Goal: Task Accomplishment & Management: Manage account settings

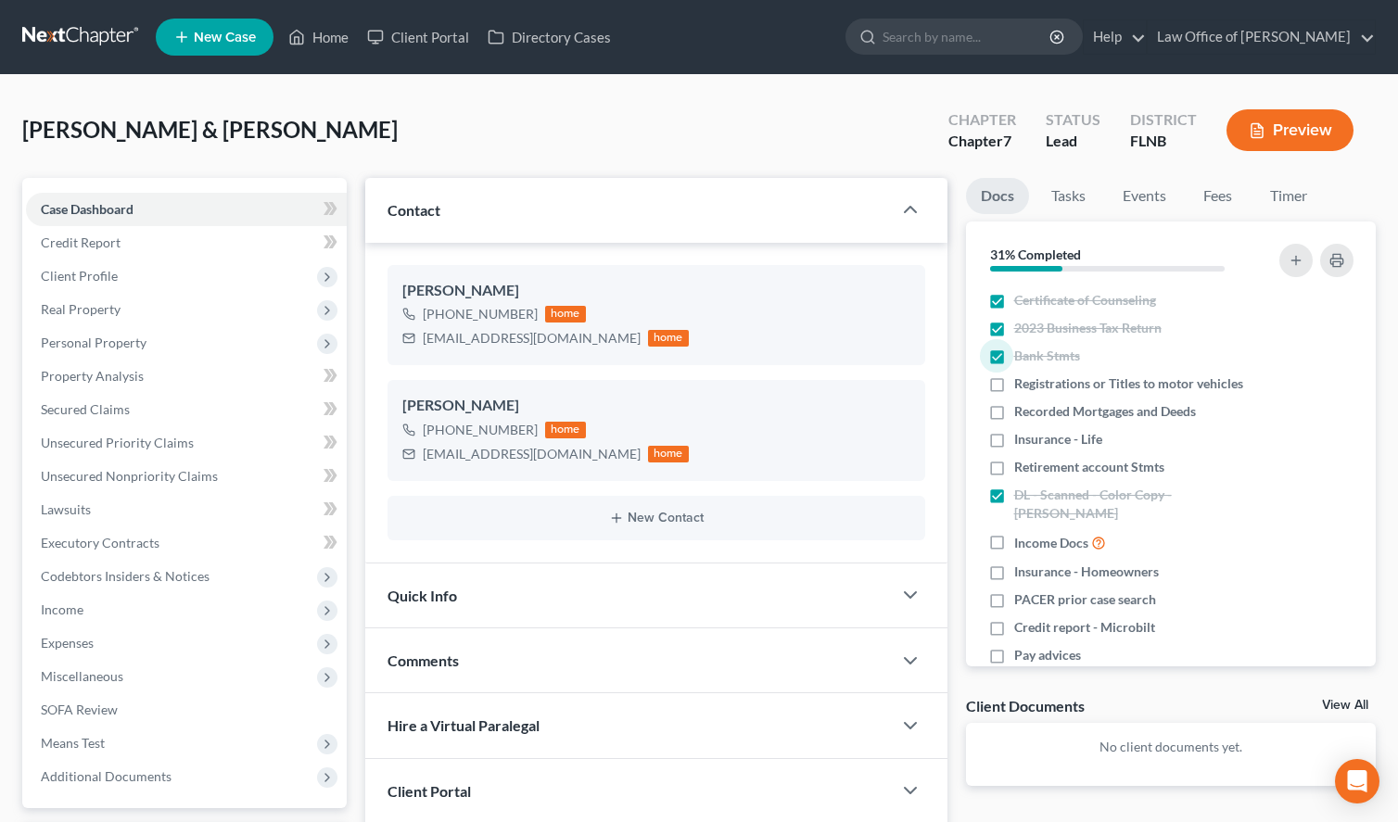
click at [42, 24] on link at bounding box center [81, 36] width 119 height 33
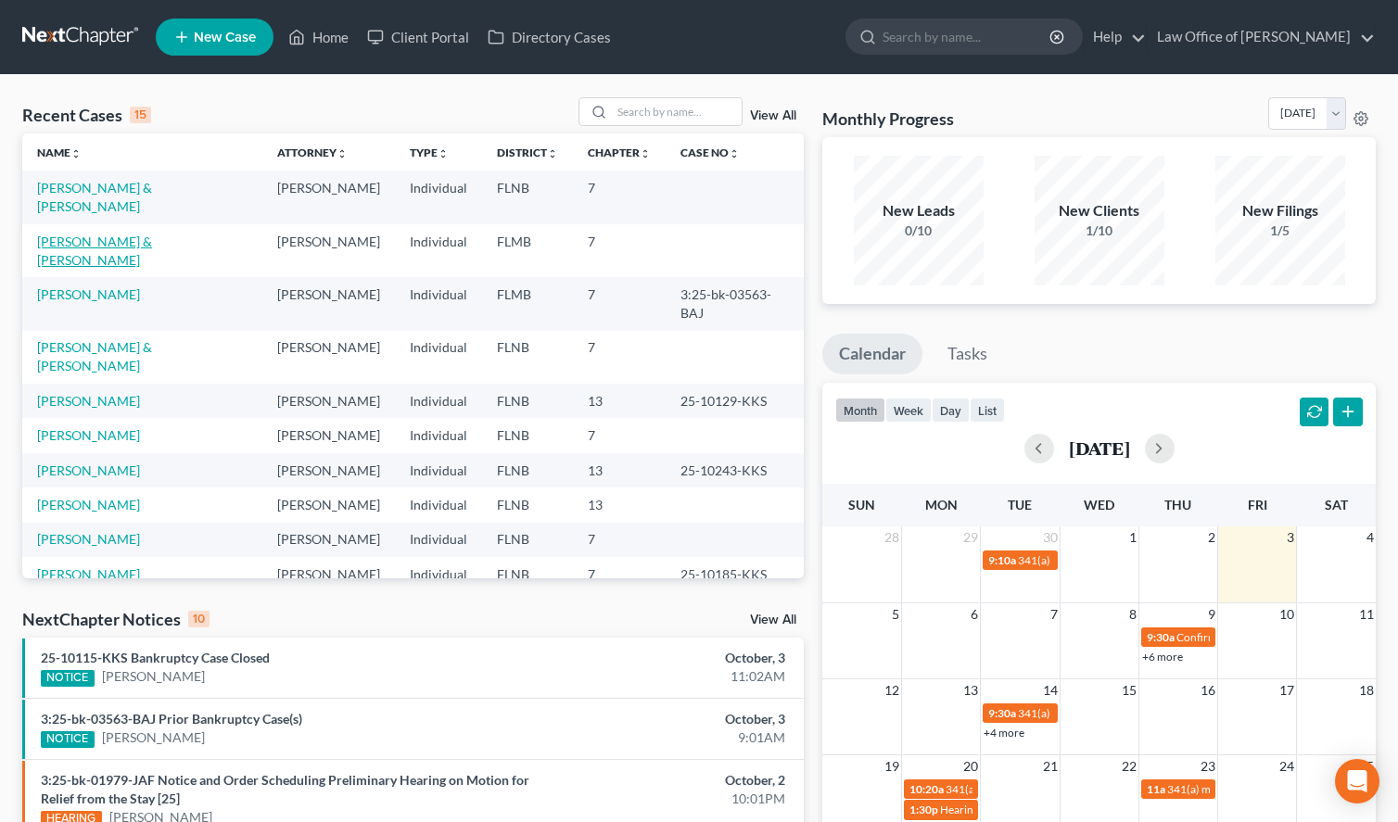
click at [152, 234] on link "[PERSON_NAME] & [PERSON_NAME]" at bounding box center [94, 251] width 115 height 34
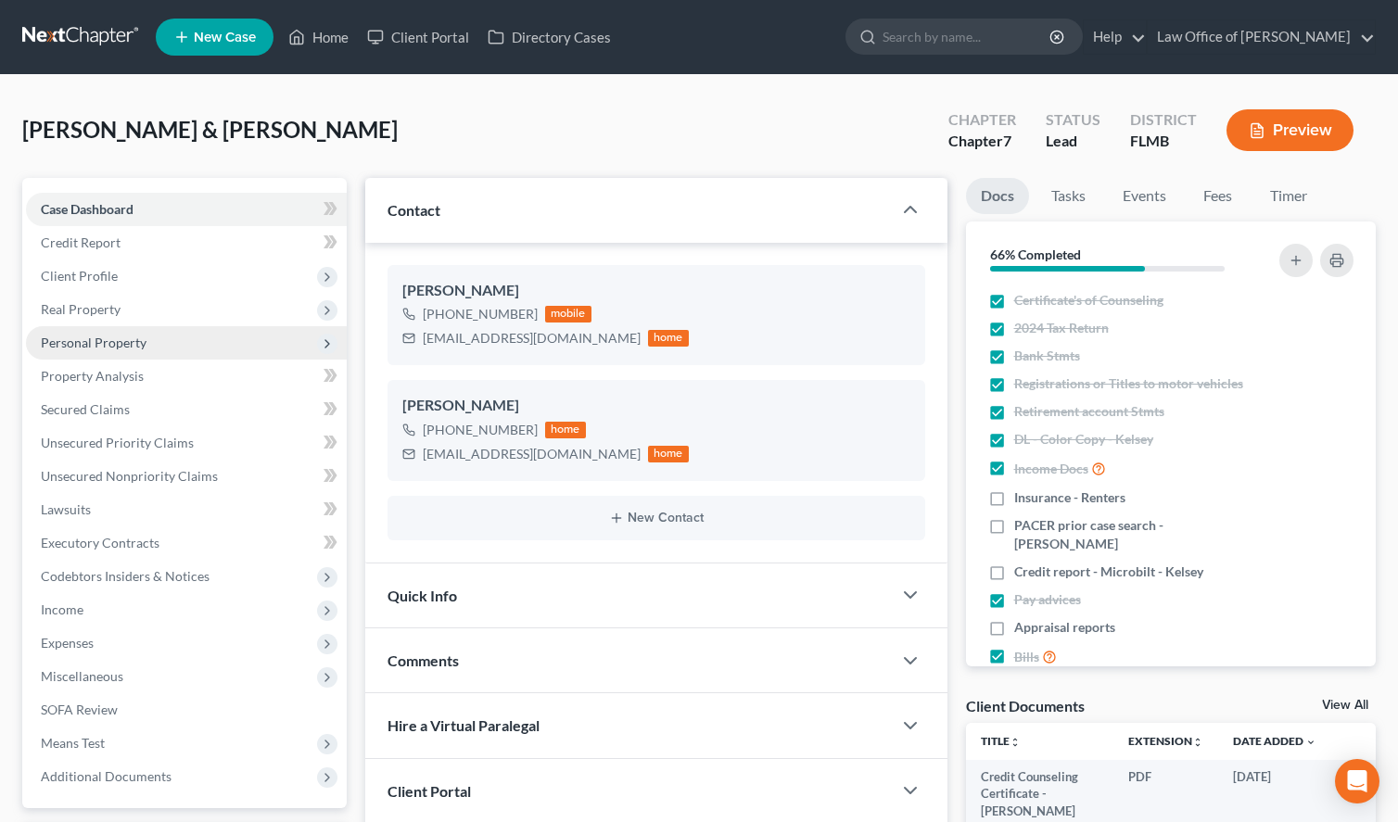
click at [235, 343] on span "Personal Property" at bounding box center [186, 342] width 321 height 33
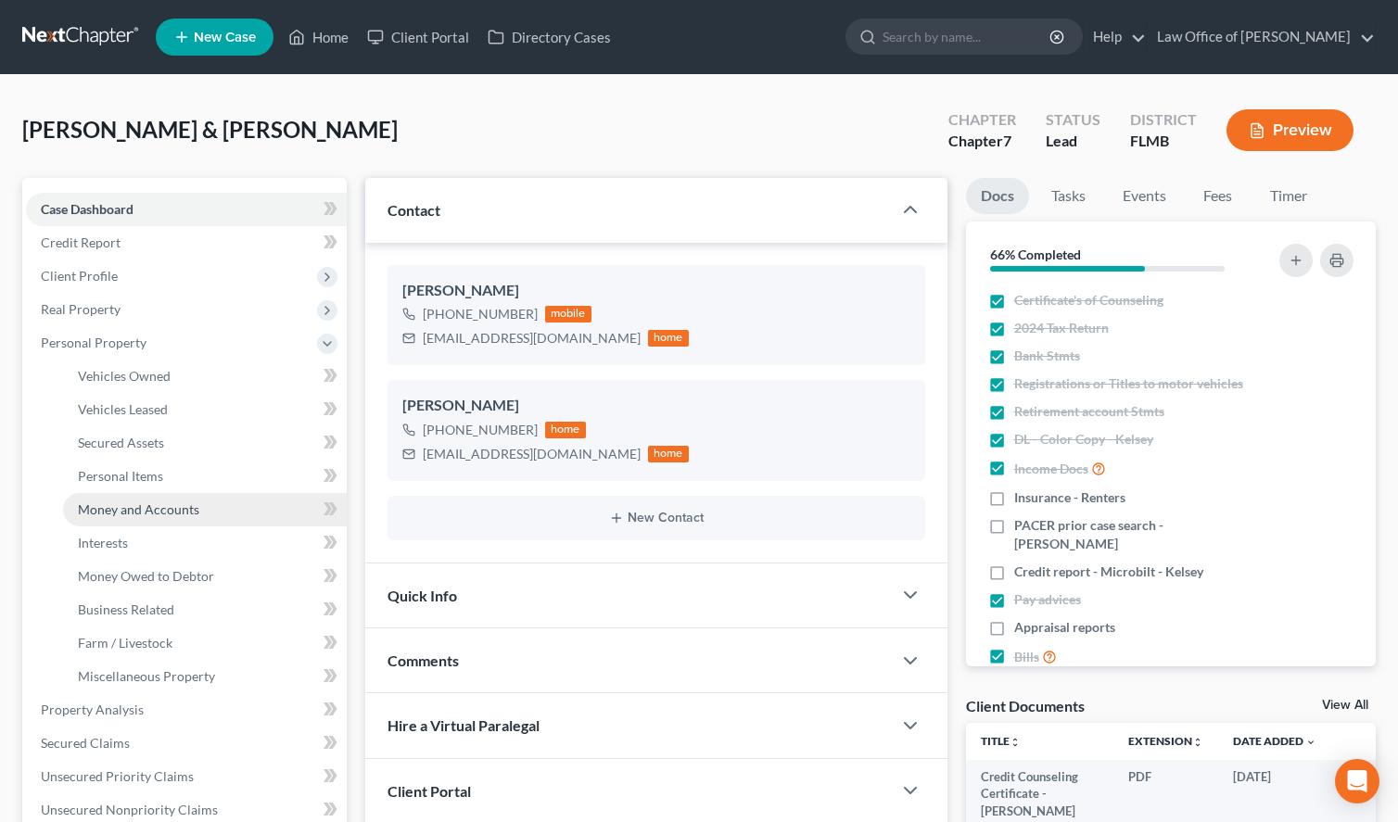
click at [259, 514] on link "Money and Accounts" at bounding box center [205, 509] width 284 height 33
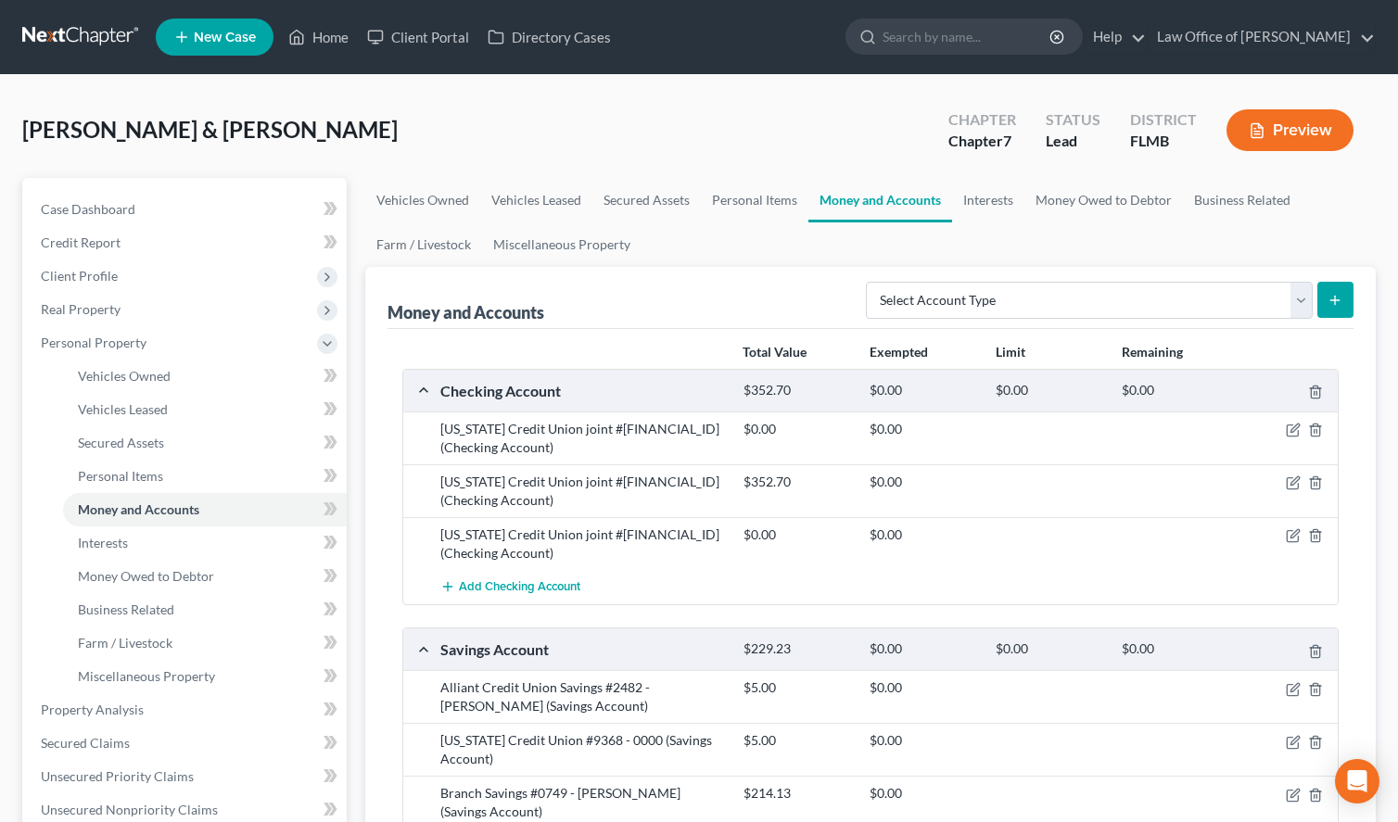
scroll to position [95, 0]
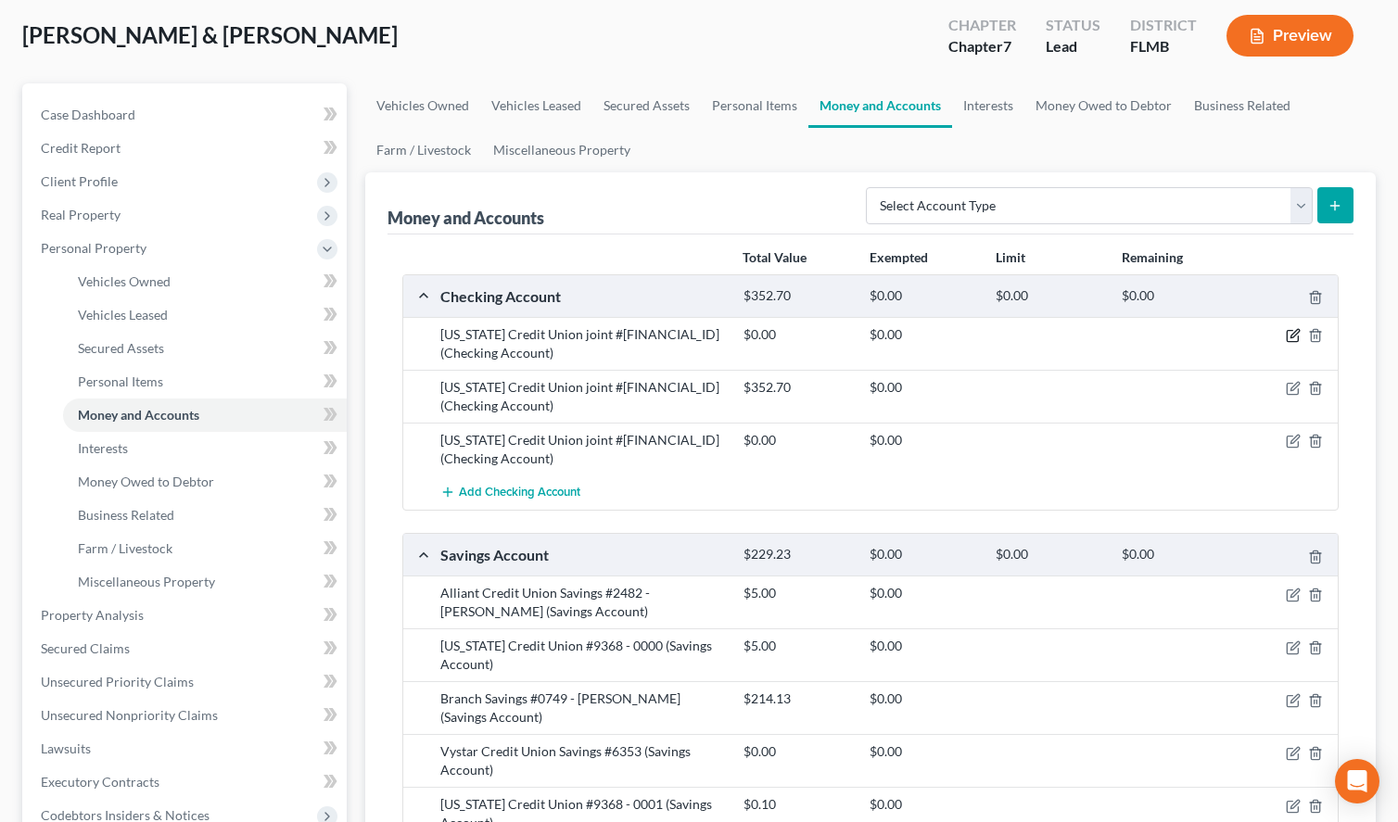
click at [1291, 334] on icon "button" at bounding box center [1292, 335] width 15 height 15
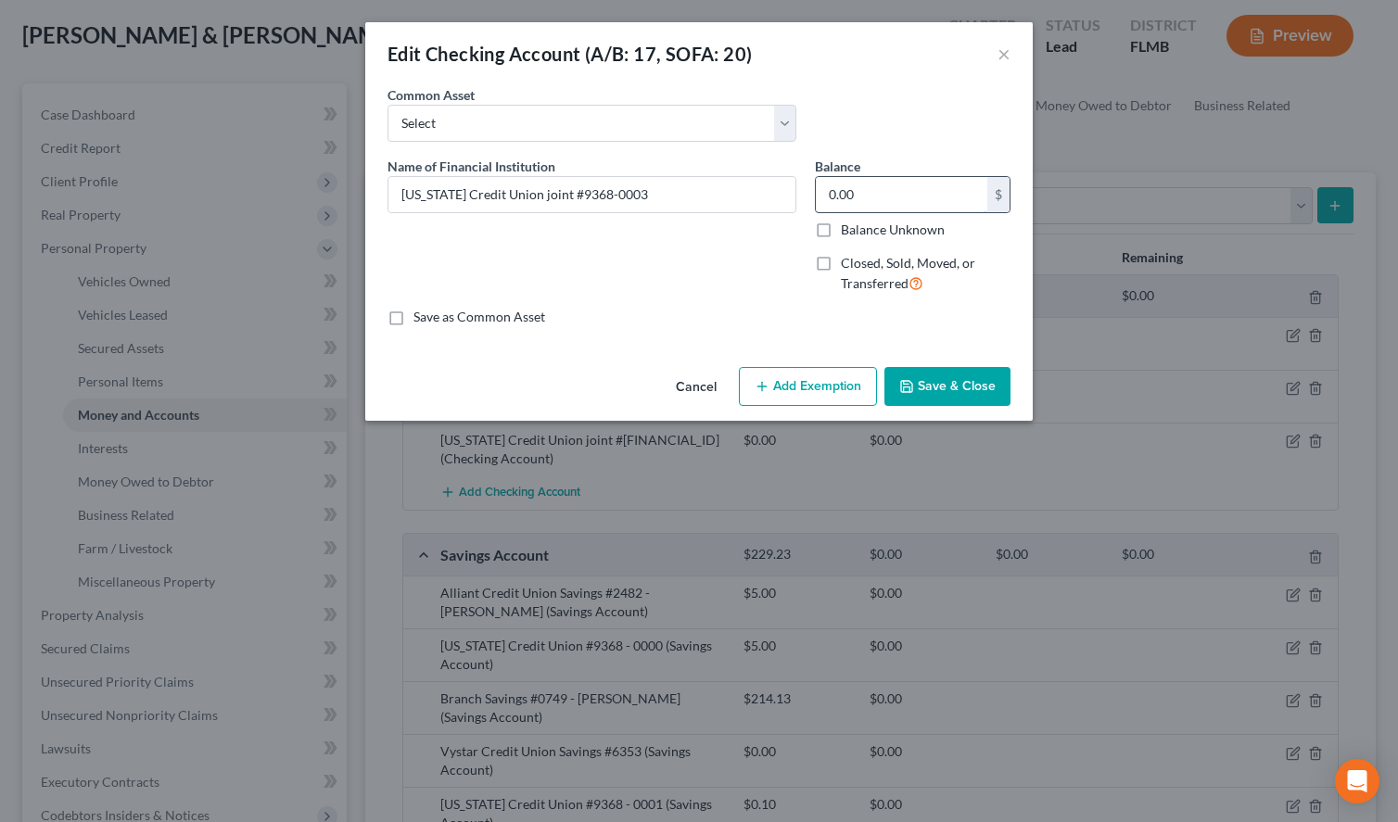
click at [875, 205] on input "0.00" at bounding box center [901, 194] width 171 height 35
type input "14.69"
click at [500, 310] on label "Save as Common Asset" at bounding box center [479, 317] width 132 height 19
click at [433, 310] on input "Save as Common Asset" at bounding box center [427, 314] width 12 height 12
checkbox input "true"
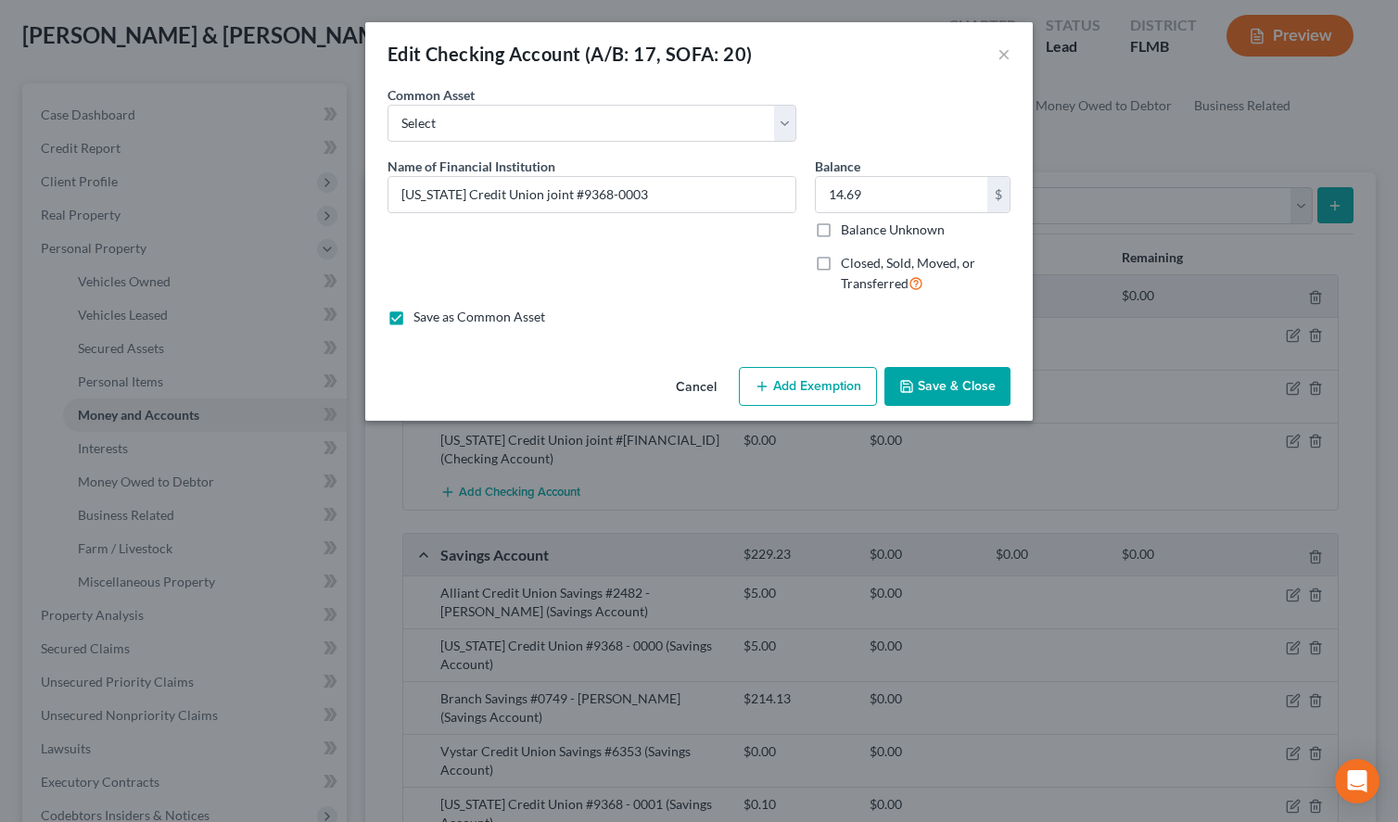
click at [956, 379] on button "Save & Close" at bounding box center [947, 386] width 126 height 39
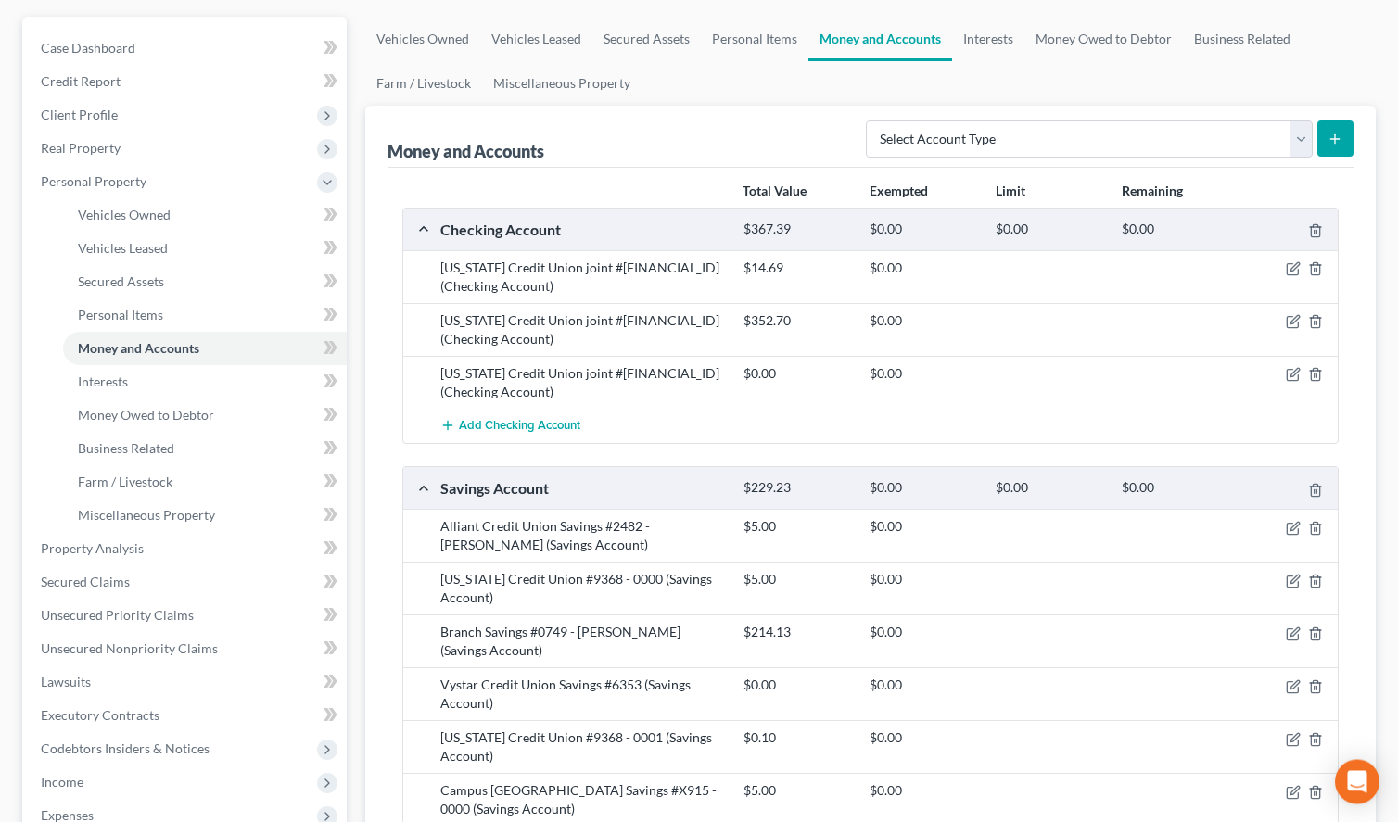
scroll to position [189, 0]
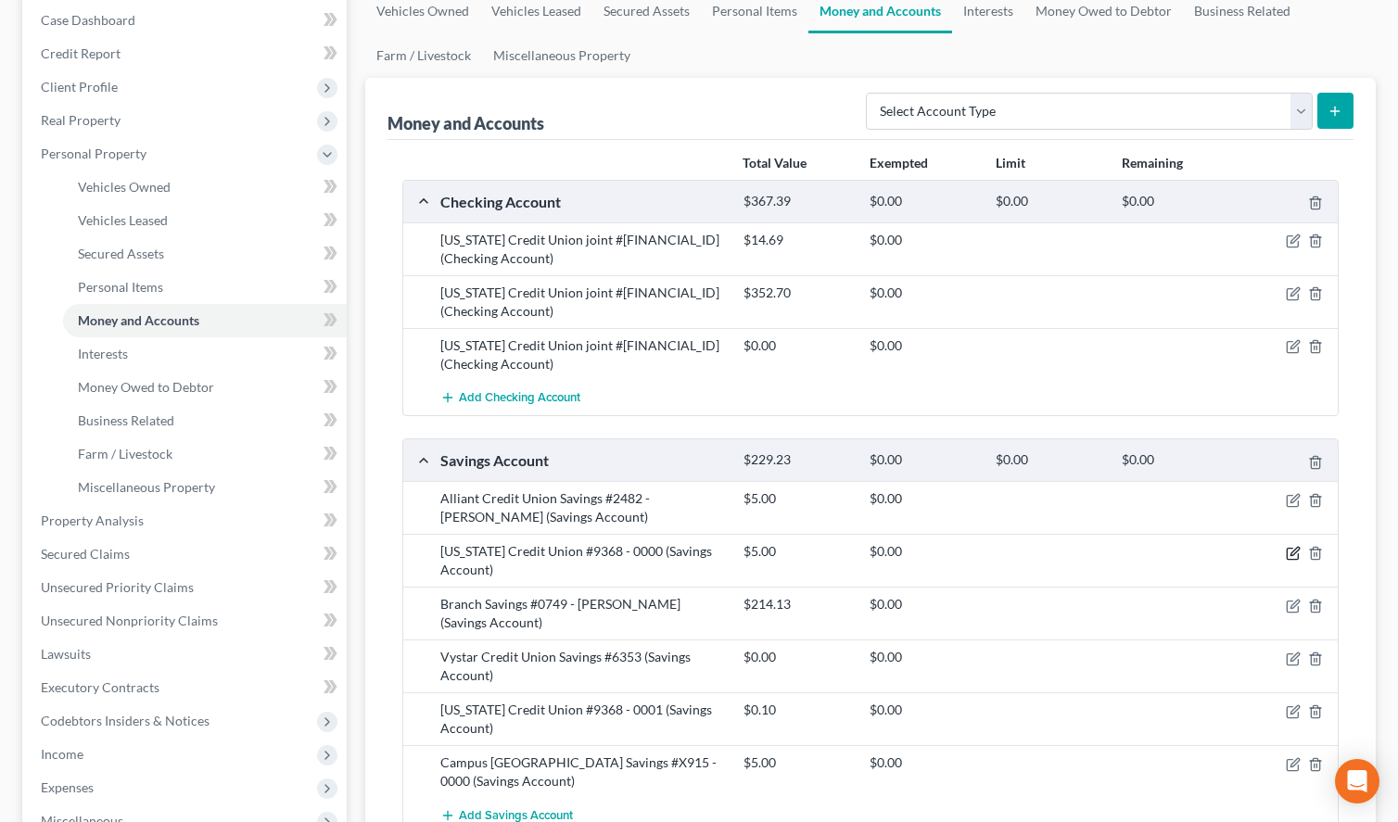
click at [1295, 549] on icon "button" at bounding box center [1294, 551] width 8 height 8
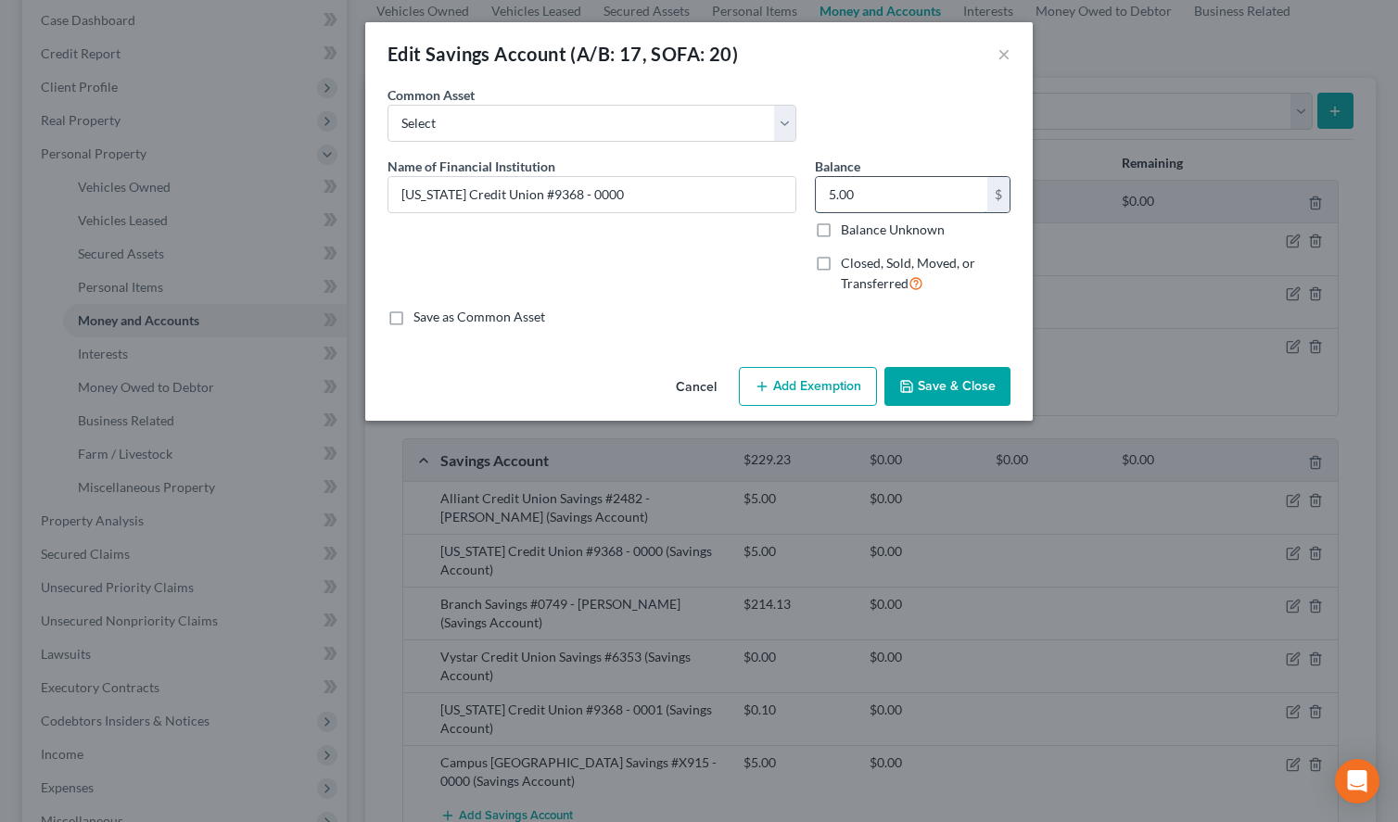
click at [874, 192] on input "5.00" at bounding box center [901, 194] width 171 height 35
click at [873, 194] on input "5.00" at bounding box center [901, 194] width 171 height 35
type input "5.03"
click at [413, 317] on label "Save as Common Asset" at bounding box center [479, 317] width 132 height 19
click at [421, 317] on input "Save as Common Asset" at bounding box center [427, 314] width 12 height 12
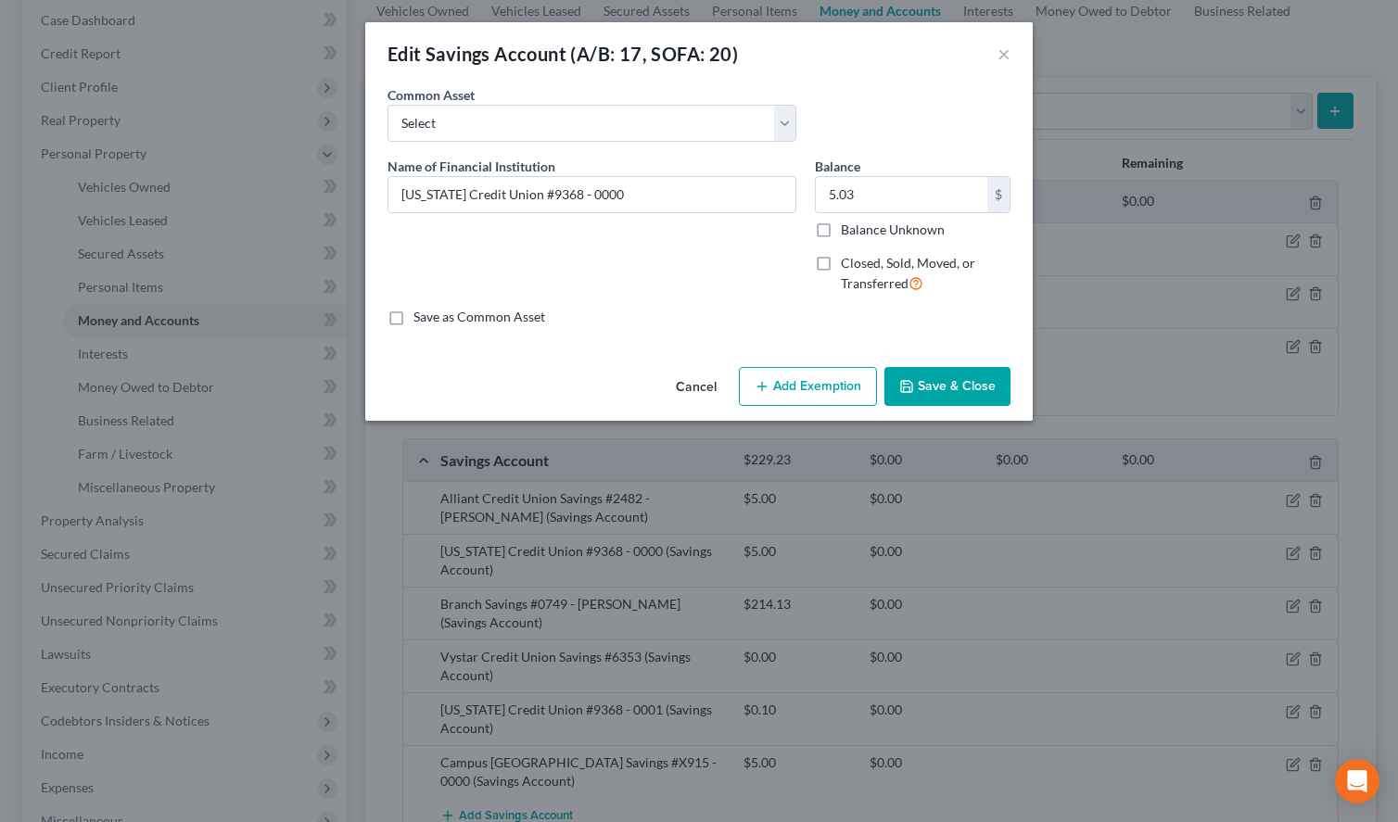
checkbox input "true"
click at [944, 376] on button "Save & Close" at bounding box center [947, 386] width 126 height 39
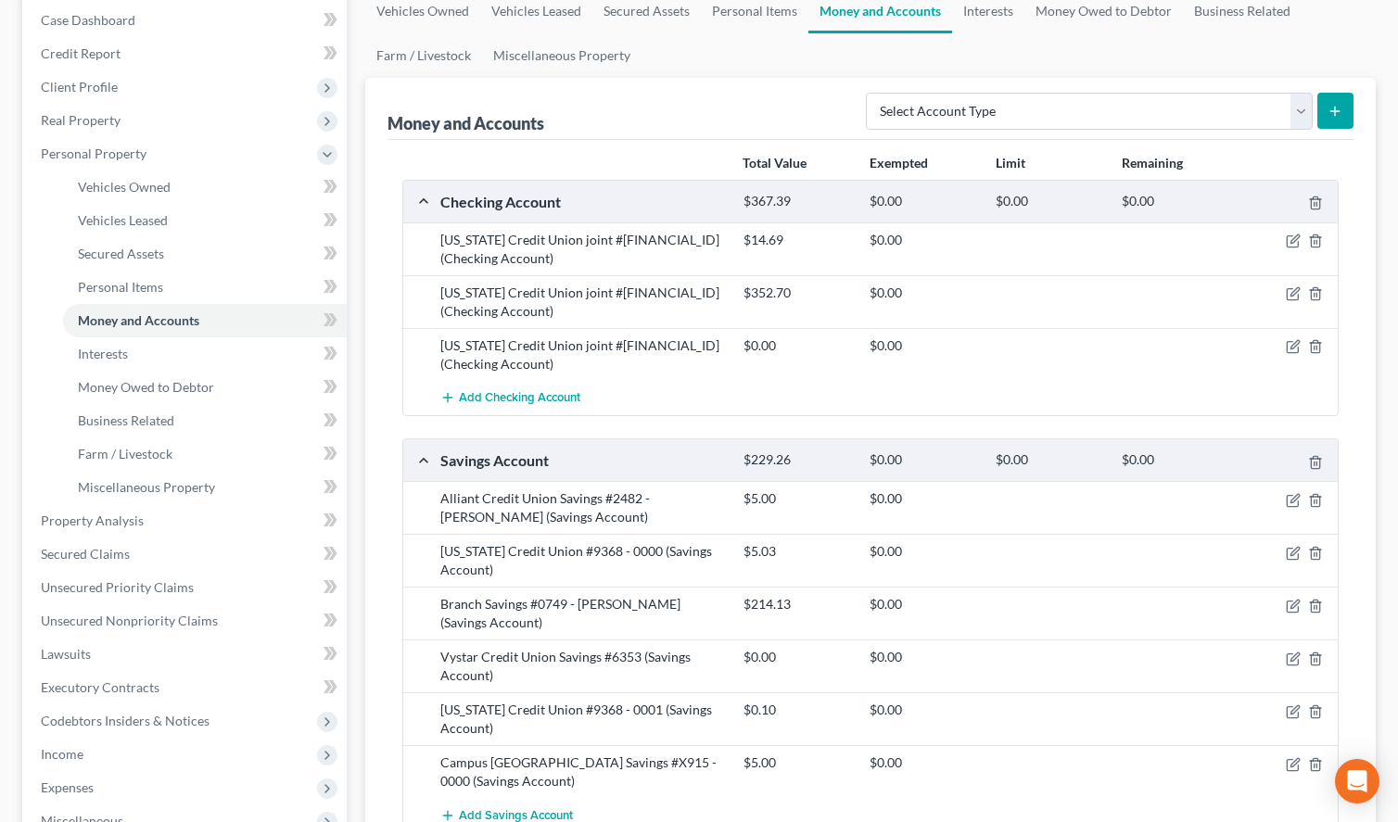
scroll to position [284, 0]
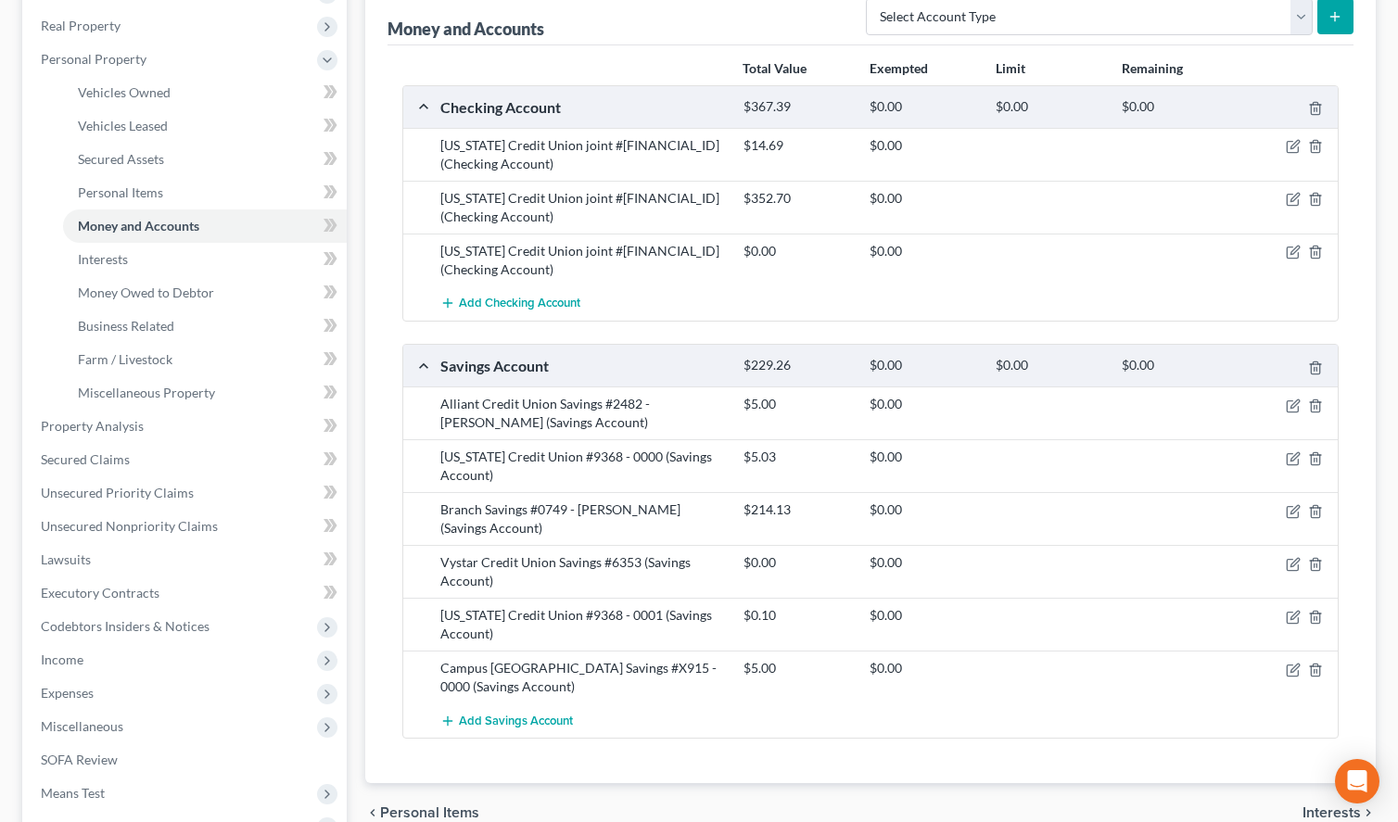
click at [773, 33] on div "Money and Accounts Select Account Type Brokerage (A/B: 18, SOFA: 20) Cash on Ha…" at bounding box center [870, 14] width 966 height 62
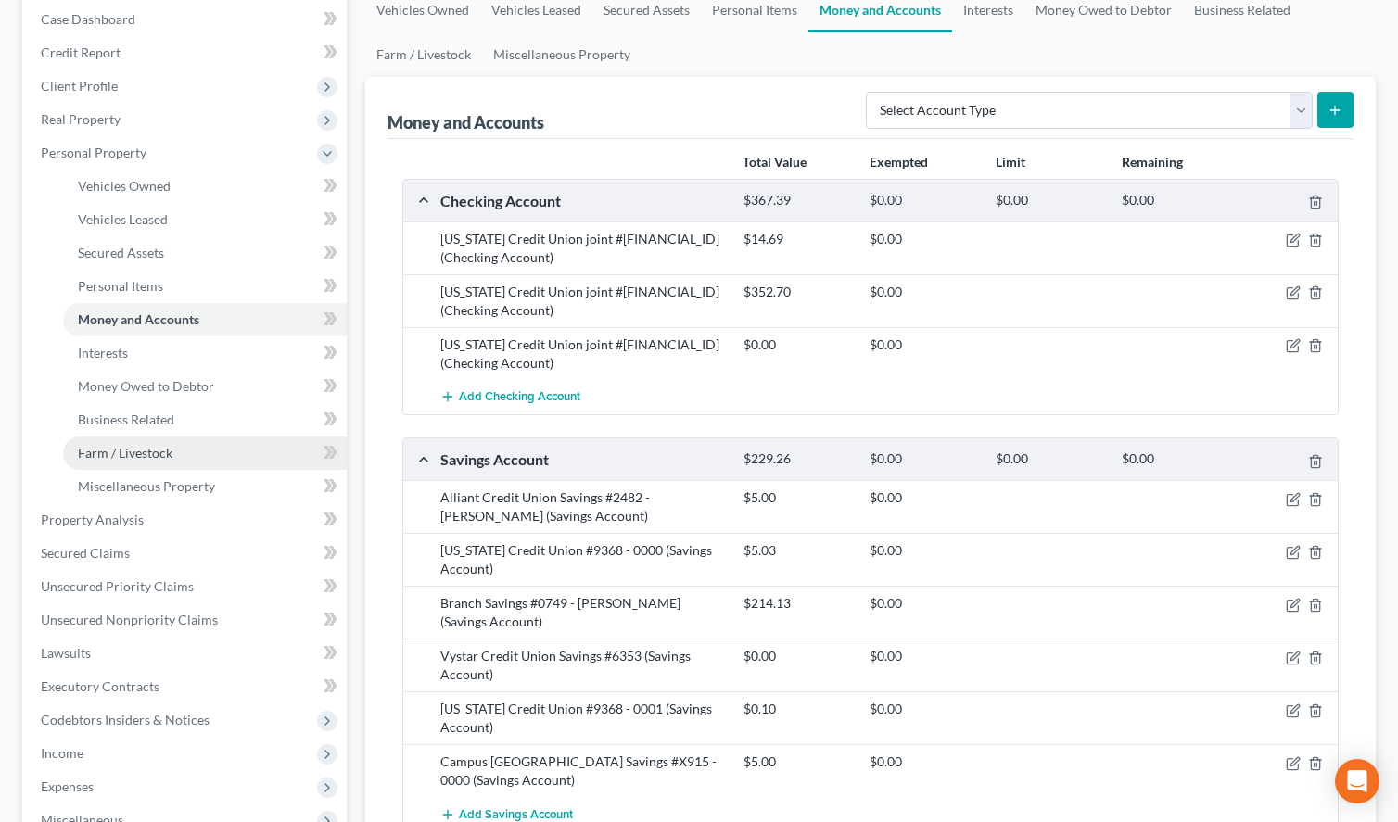
scroll to position [95, 0]
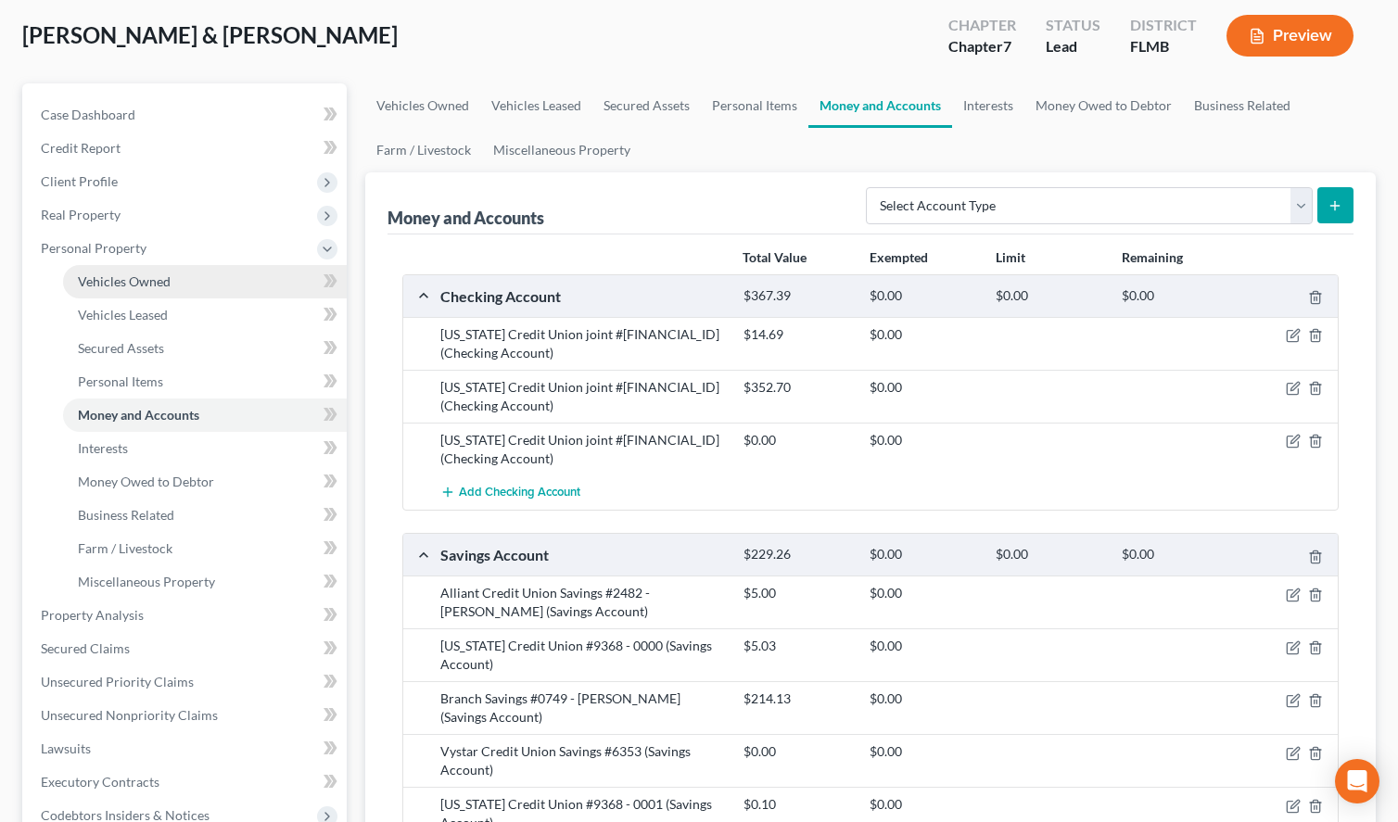
click at [165, 268] on link "Vehicles Owned" at bounding box center [205, 281] width 284 height 33
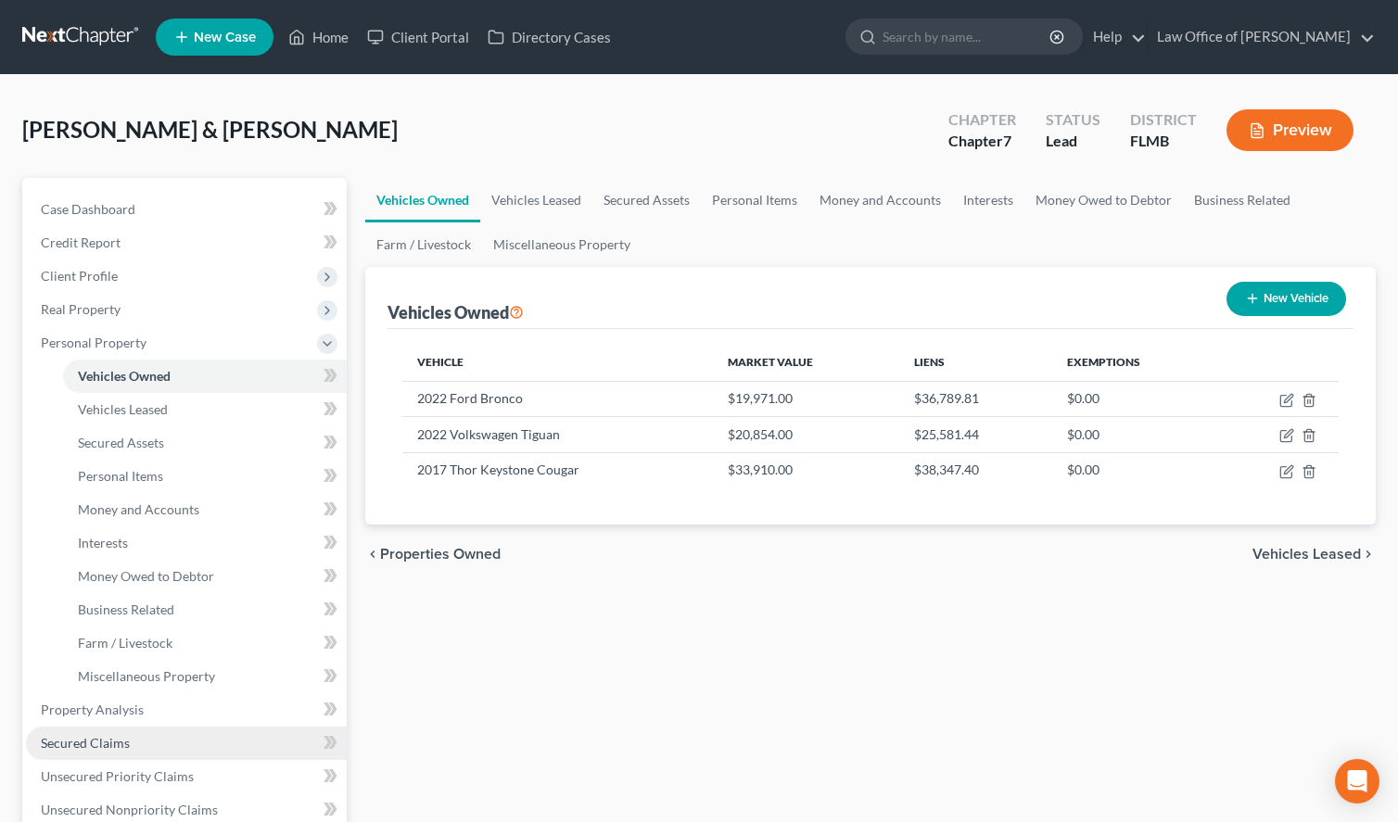
click at [184, 732] on link "Secured Claims" at bounding box center [186, 743] width 321 height 33
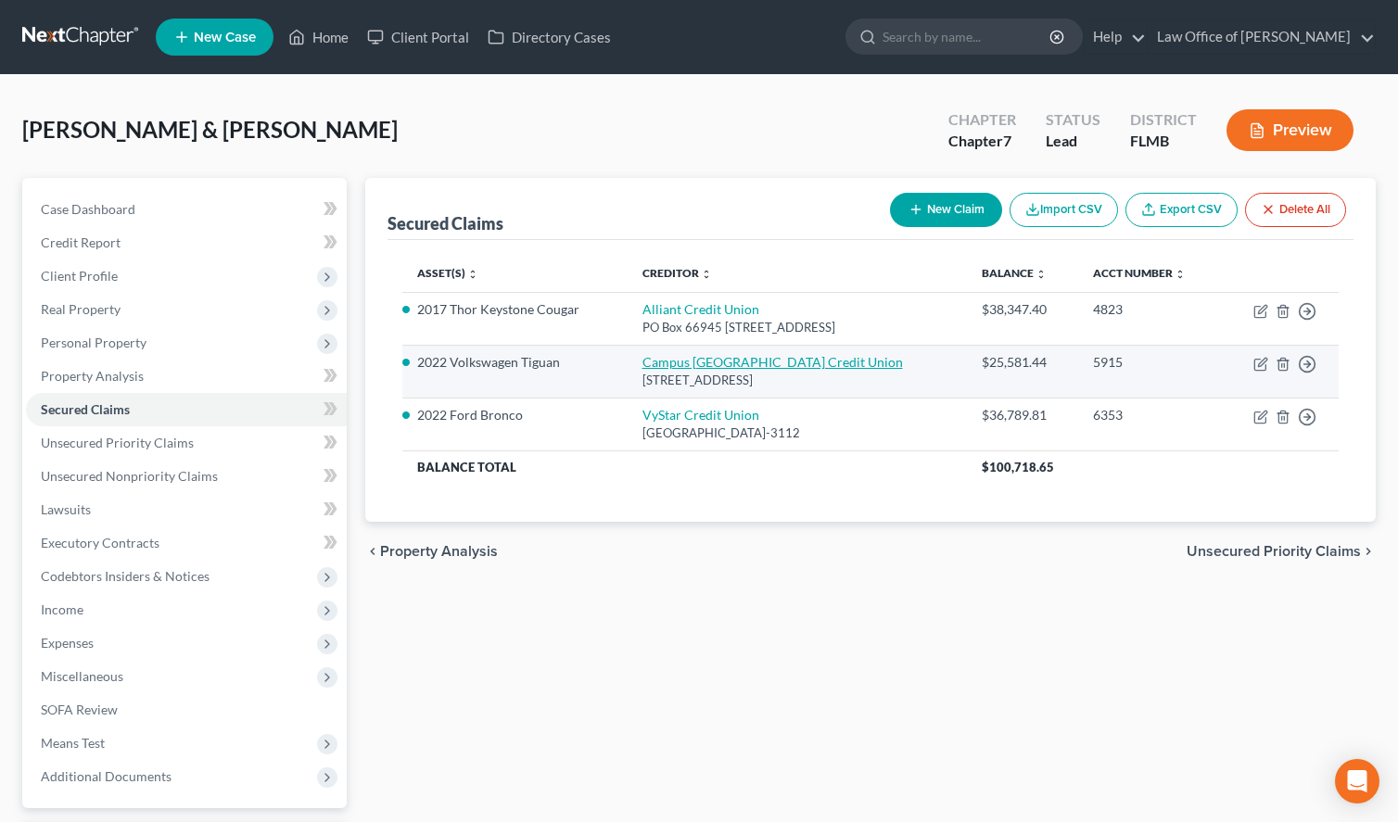
click at [706, 357] on link "Campus [GEOGRAPHIC_DATA] Credit Union" at bounding box center [772, 362] width 260 height 16
select select "9"
select select "0"
select select "2"
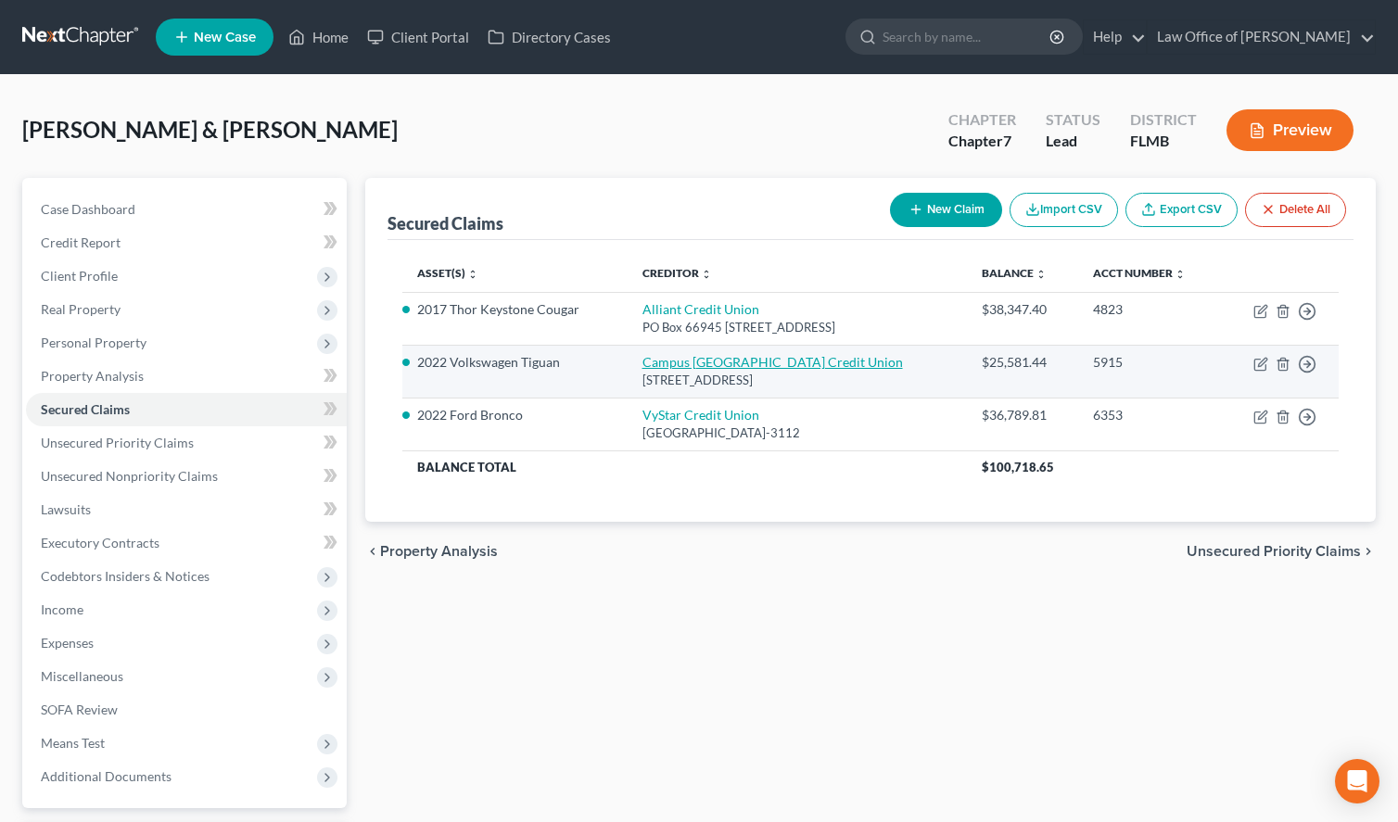
select select "0"
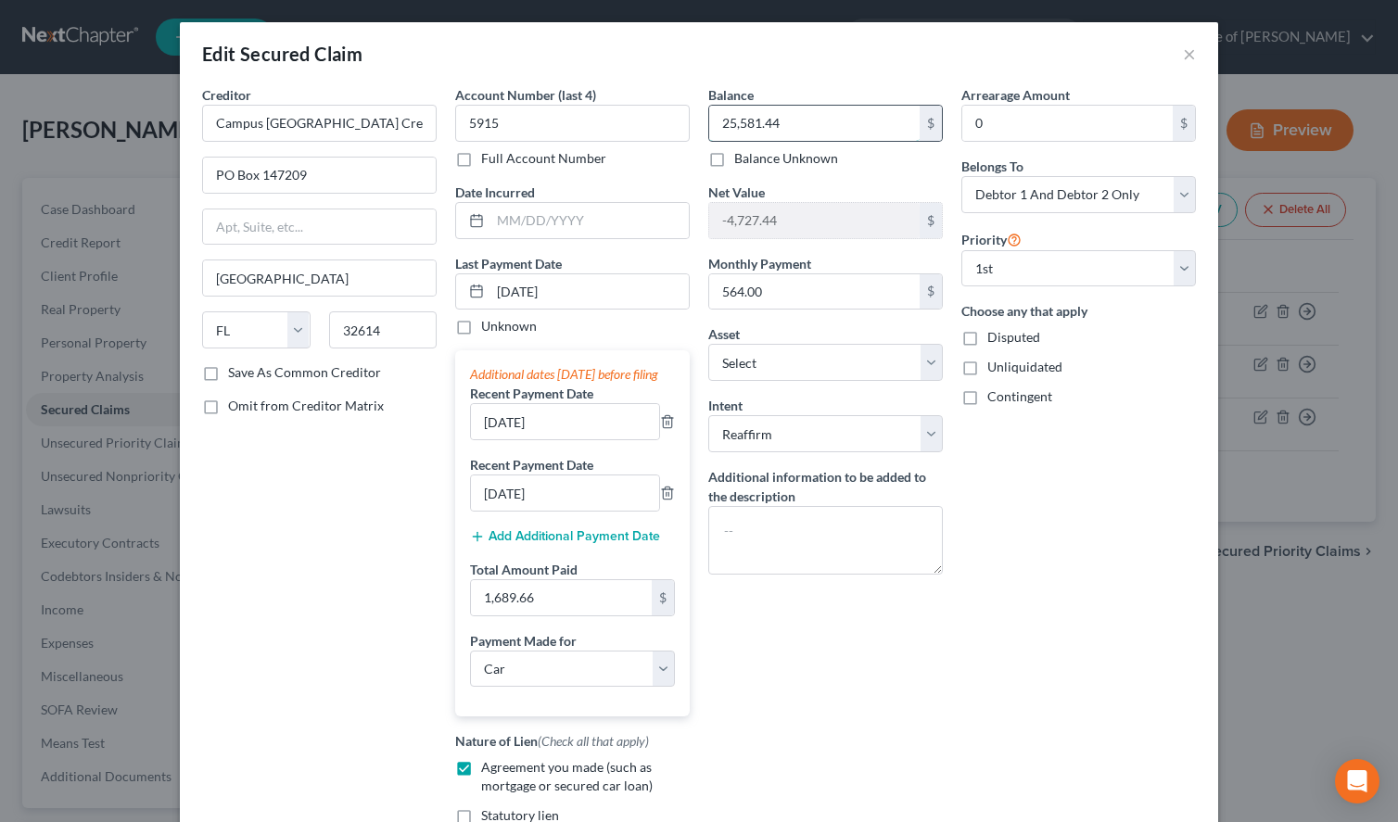
click at [804, 121] on input "25,581.44" at bounding box center [814, 123] width 210 height 35
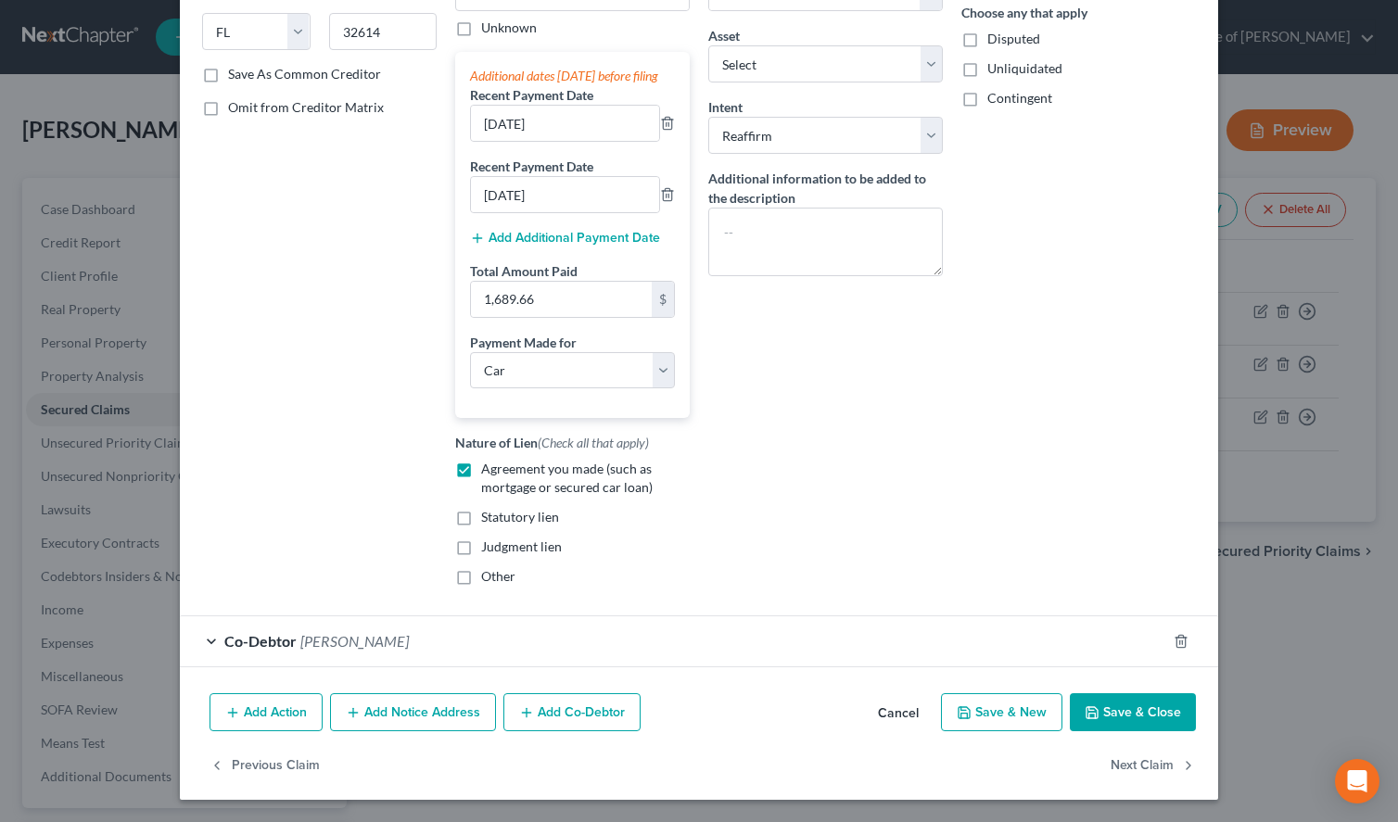
scroll to position [317, 0]
type input "24,807.40"
click at [1097, 708] on icon "button" at bounding box center [1091, 712] width 11 height 11
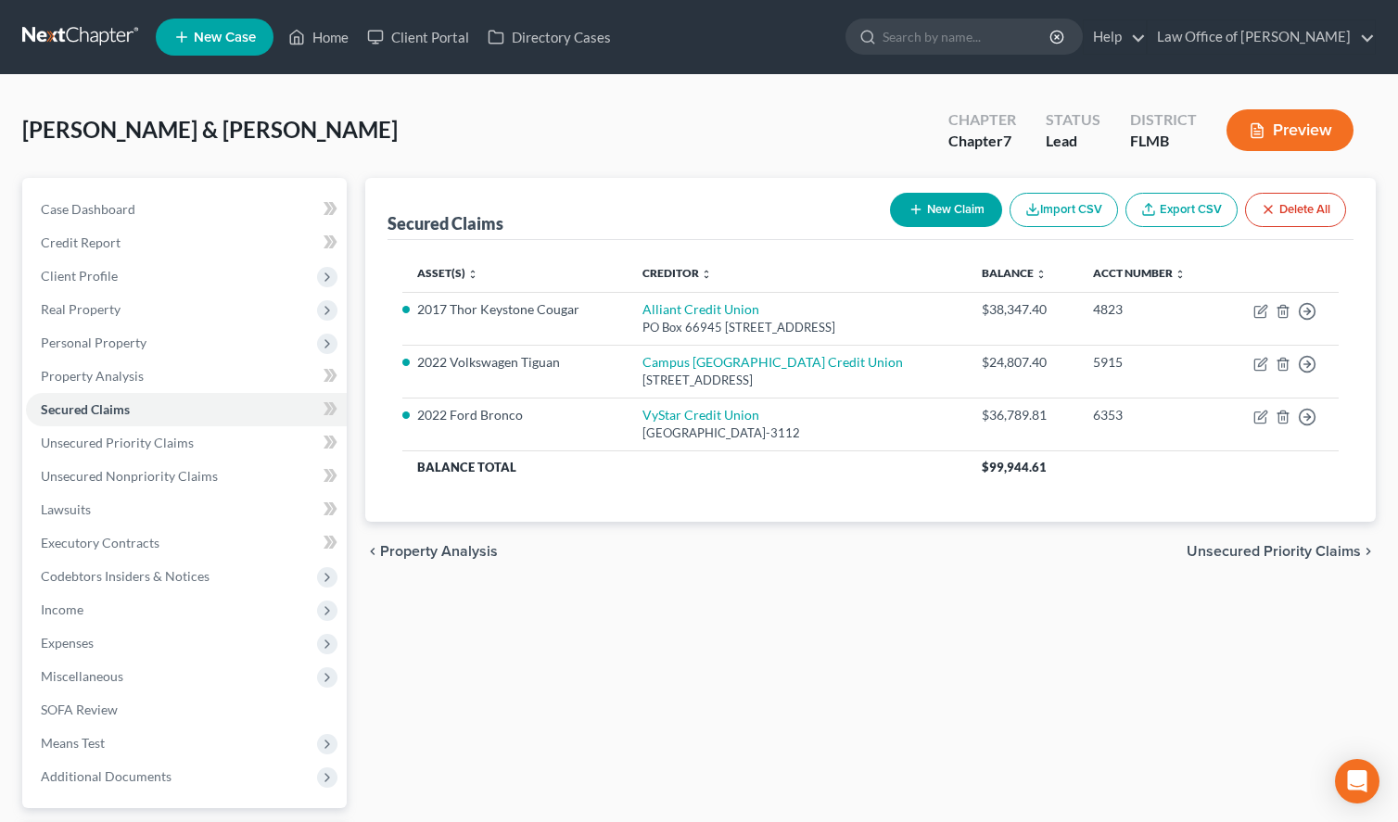
click at [1297, 628] on div "Secured Claims New Claim Import CSV Export CSV Delete All Asset(s) expand_more …" at bounding box center [870, 546] width 1029 height 737
click at [233, 348] on span "Personal Property" at bounding box center [186, 342] width 321 height 33
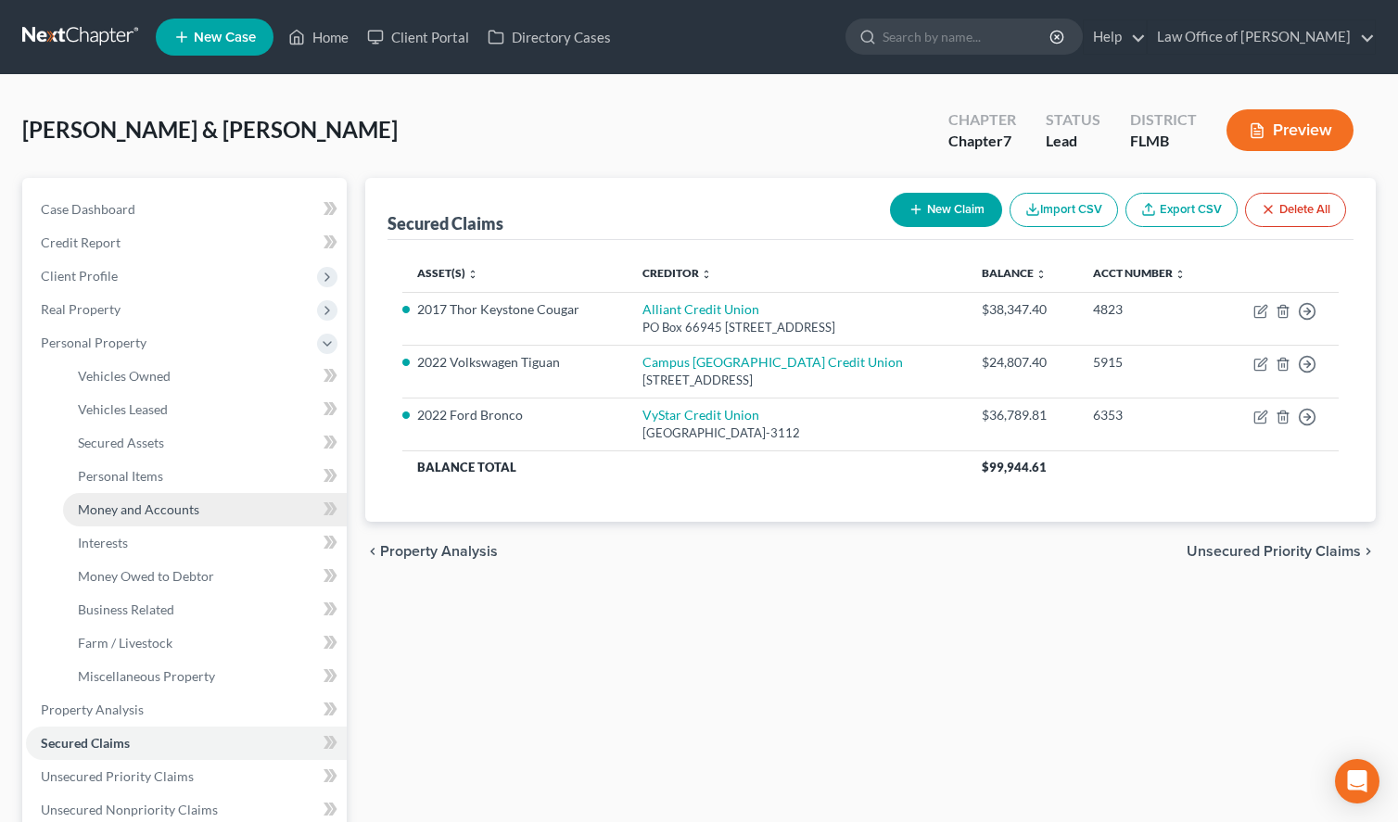
click at [210, 495] on link "Money and Accounts" at bounding box center [205, 509] width 284 height 33
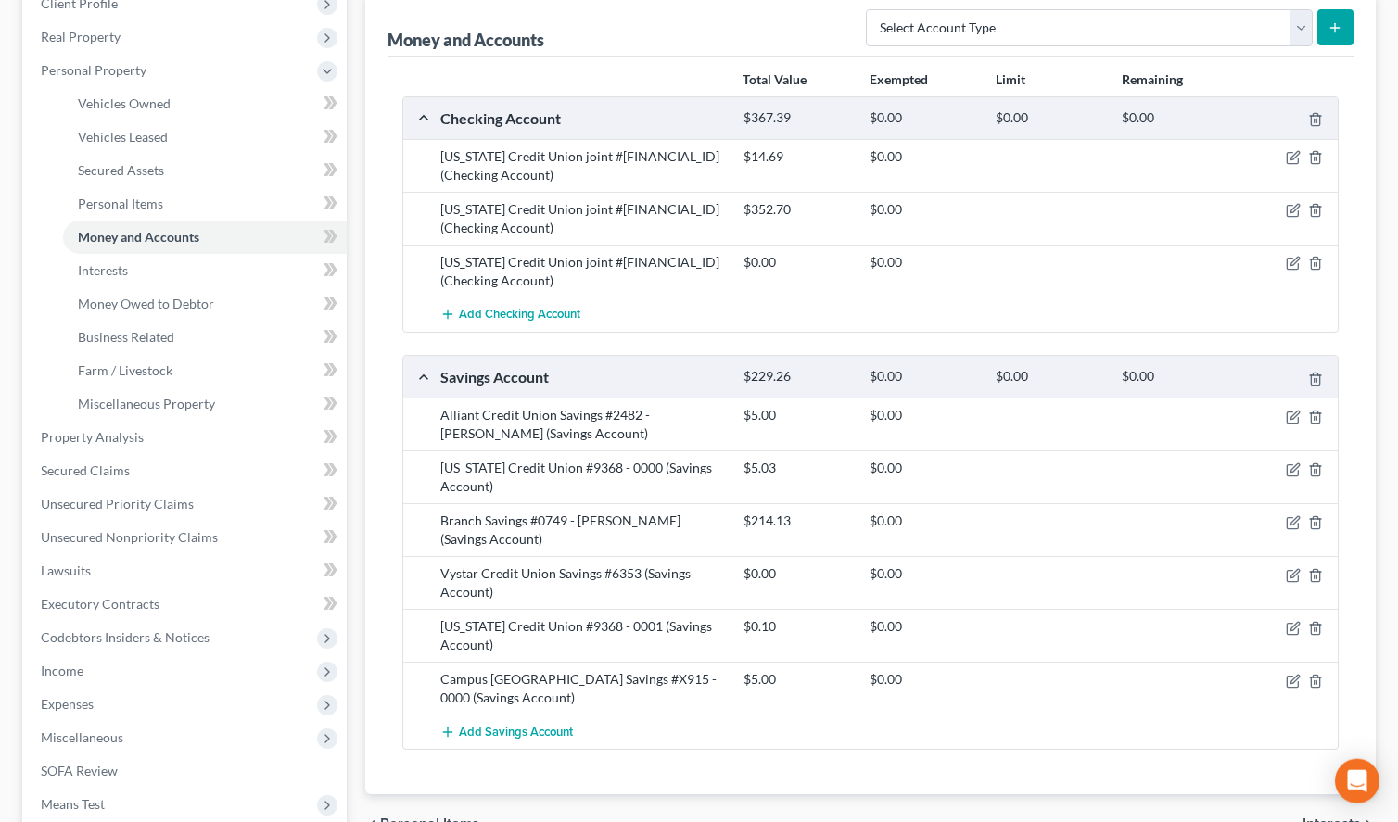
scroll to position [284, 0]
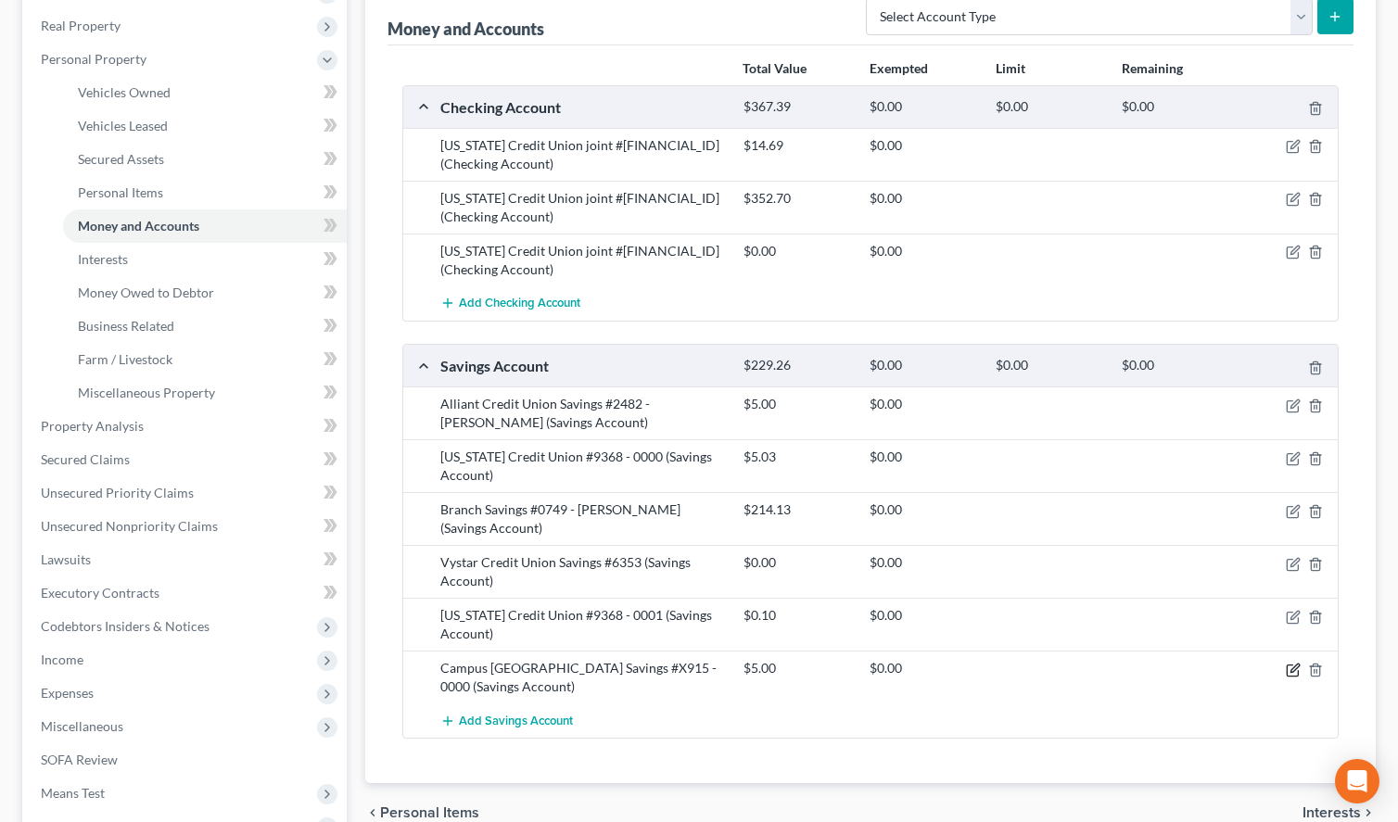
click at [1290, 663] on icon "button" at bounding box center [1292, 670] width 15 height 15
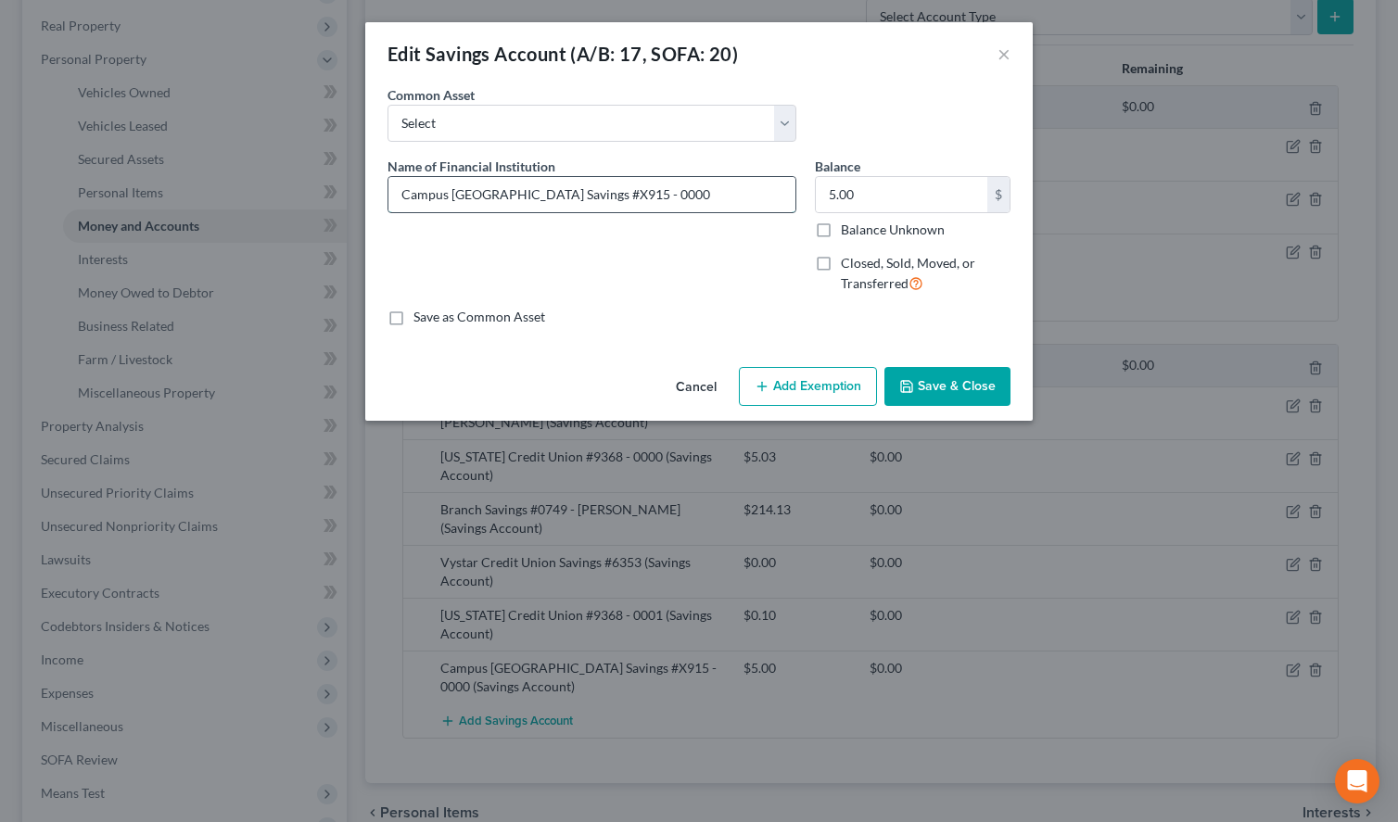
click at [538, 196] on input "Campus [GEOGRAPHIC_DATA] Savings #X915 - 0000" at bounding box center [591, 194] width 407 height 35
click at [532, 195] on input "Campus [GEOGRAPHIC_DATA] Savings #X915 - 0000" at bounding box center [591, 194] width 407 height 35
type input "Campus [GEOGRAPHIC_DATA] Savings #5915 - 0000"
click at [868, 105] on div "Common Asset Select Vystar Savings #6257 - [PERSON_NAME] Joint Savings #2010-00…" at bounding box center [698, 120] width 641 height 71
click at [947, 393] on button "Save & Close" at bounding box center [947, 386] width 126 height 39
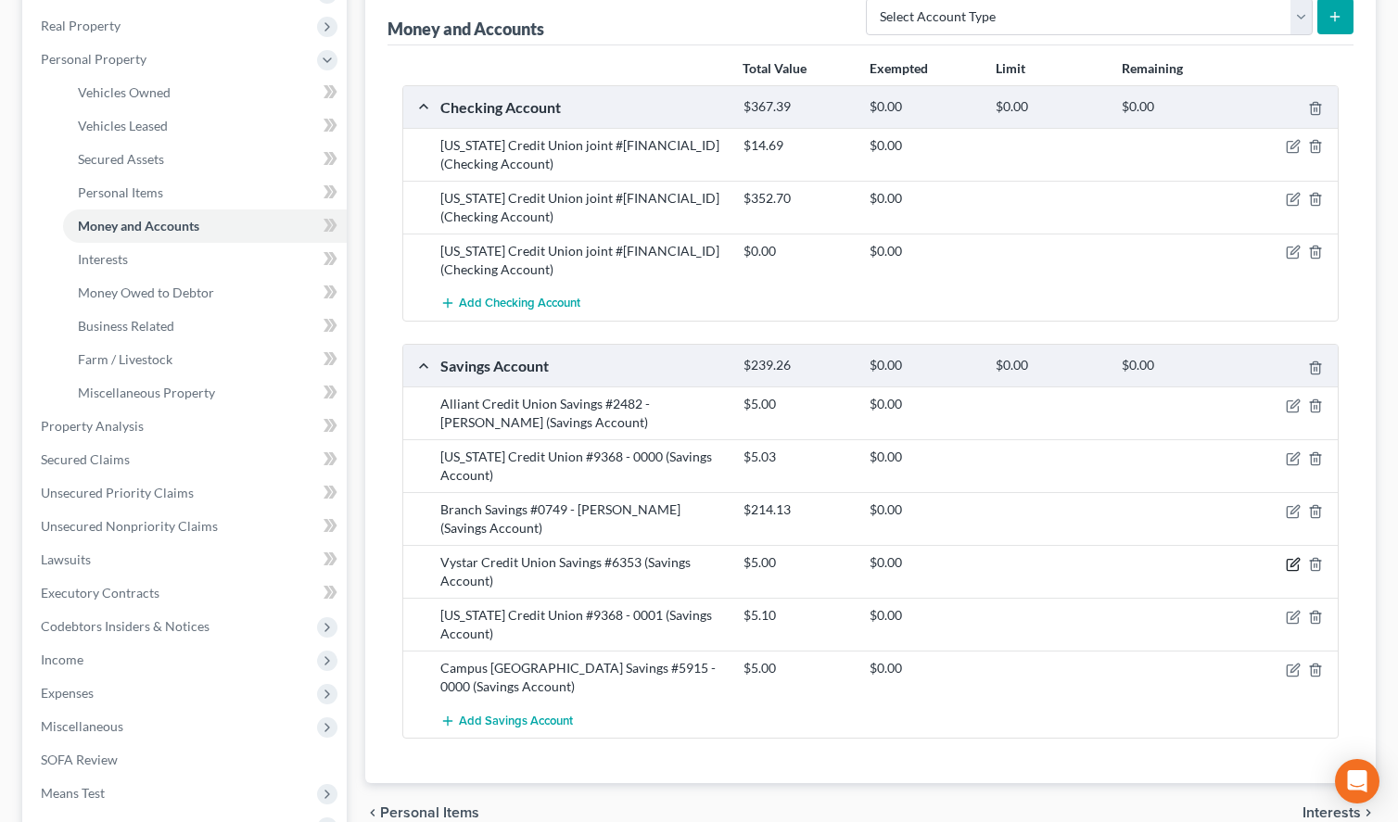
click at [1292, 559] on icon "button" at bounding box center [1291, 564] width 11 height 11
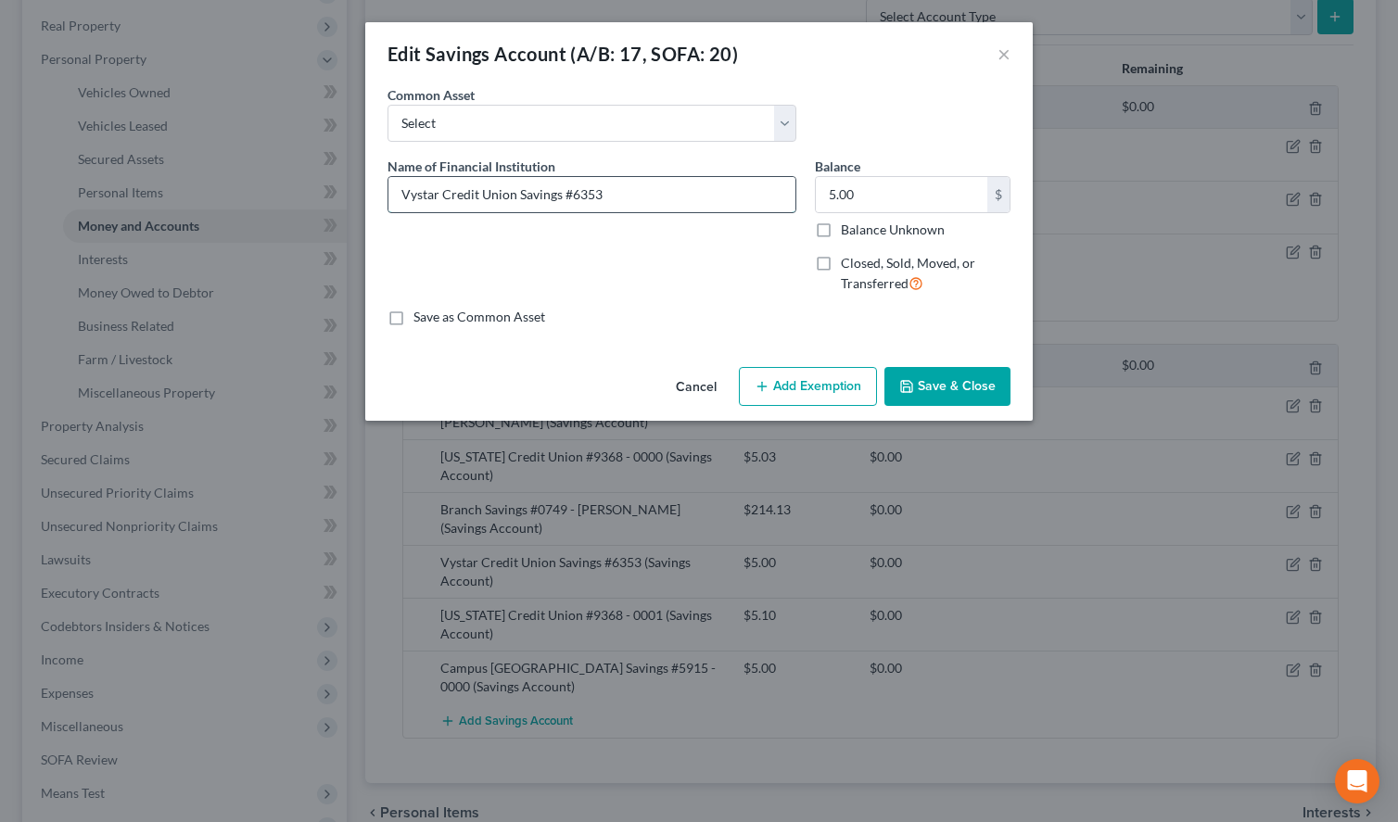
drag, startPoint x: 614, startPoint y: 186, endPoint x: 569, endPoint y: 194, distance: 46.0
click at [569, 194] on input "Vystar Credit Union Savings #6353" at bounding box center [591, 194] width 407 height 35
type input "Vystar Credit Union Savings #8935"
click at [921, 194] on input "5.00" at bounding box center [901, 194] width 171 height 35
click at [927, 202] on input "5.00" at bounding box center [901, 194] width 171 height 35
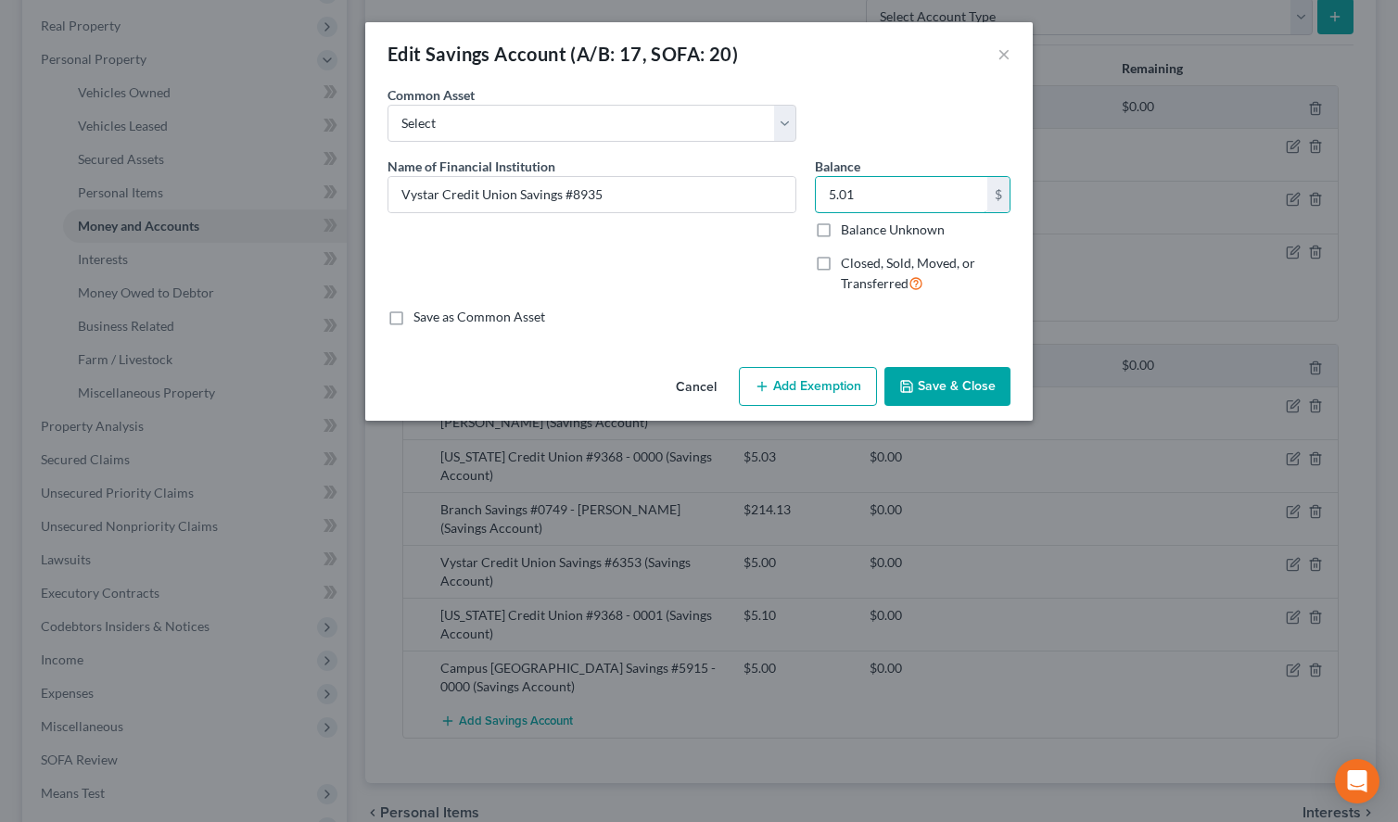
type input "5.01"
click at [494, 318] on label "Save as Common Asset" at bounding box center [479, 317] width 132 height 19
click at [433, 318] on input "Save as Common Asset" at bounding box center [427, 314] width 12 height 12
checkbox input "true"
click at [993, 380] on button "Save & Close" at bounding box center [947, 386] width 126 height 39
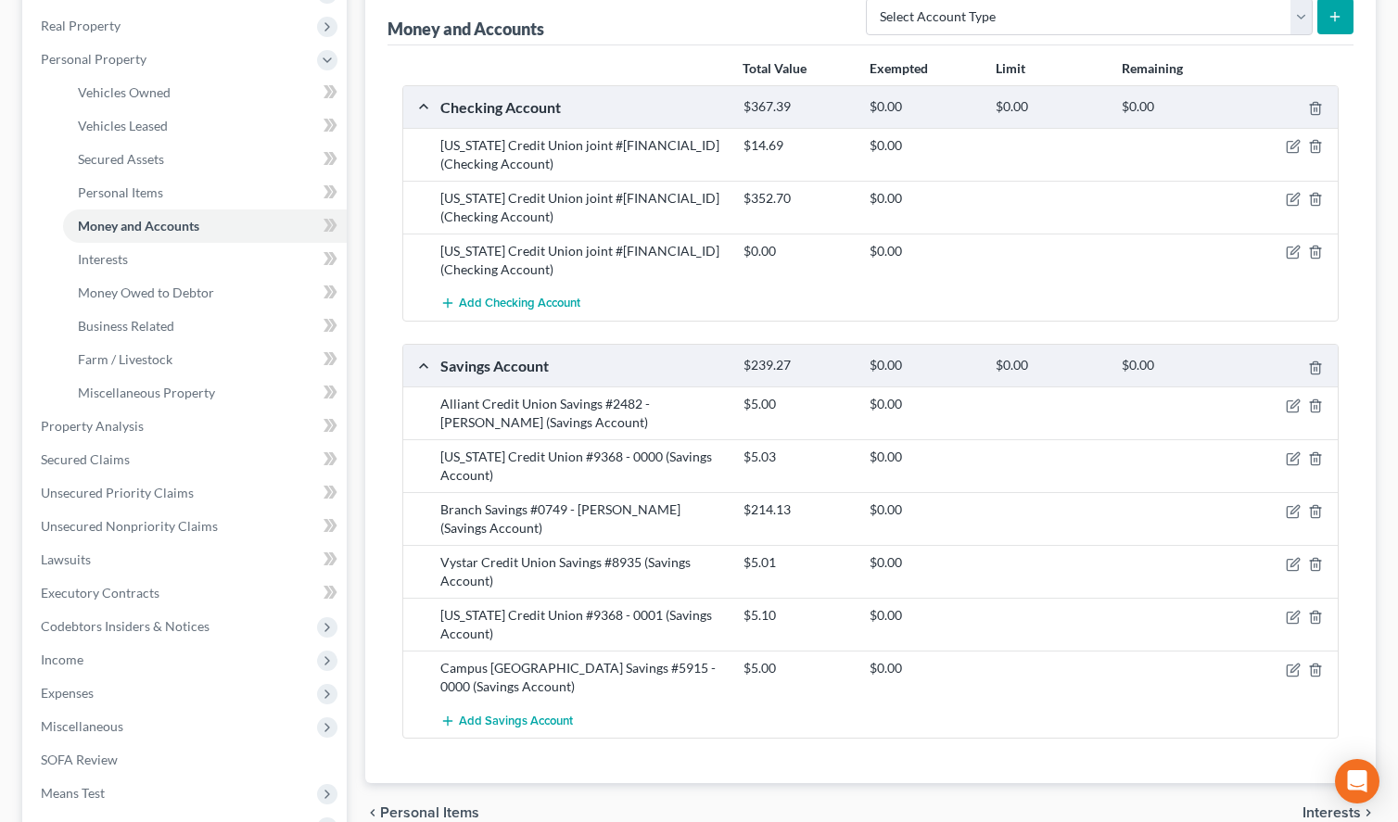
click at [1380, 69] on div "Vehicles Owned Vehicles Leased Secured Assets Personal Items Money and Accounts…" at bounding box center [870, 429] width 1029 height 1070
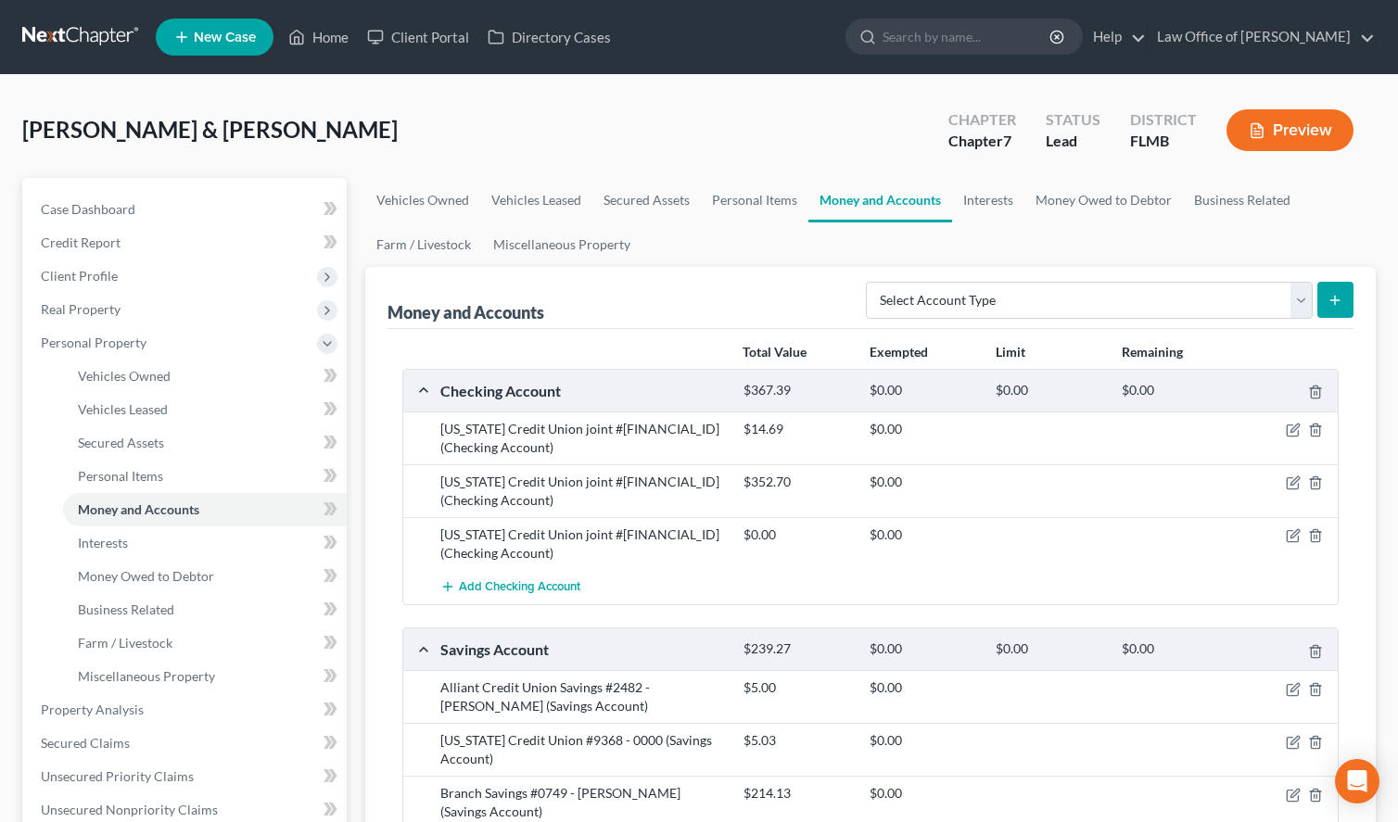
click at [88, 21] on link at bounding box center [81, 36] width 119 height 33
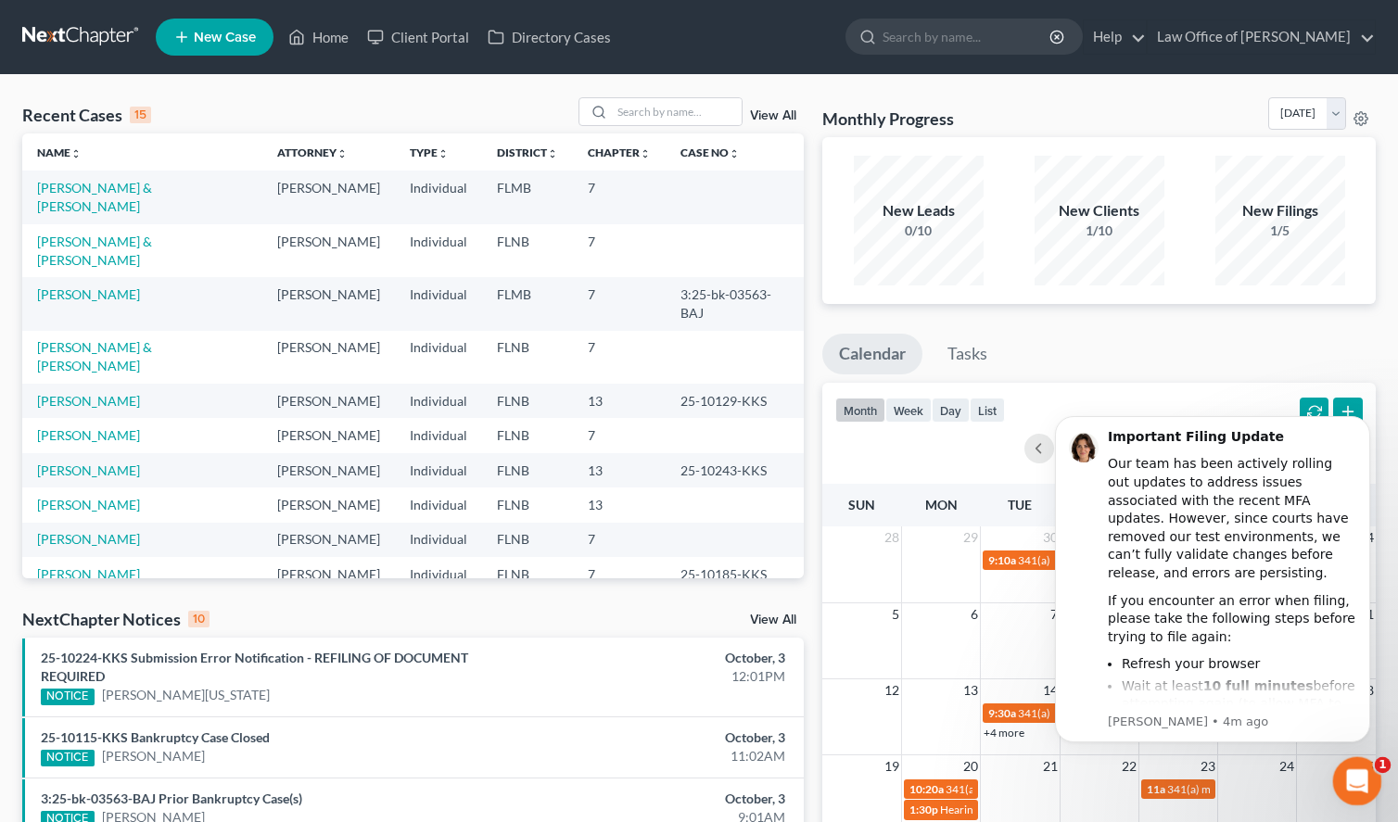
click at [1359, 769] on icon "Open Intercom Messenger" at bounding box center [1354, 779] width 31 height 31
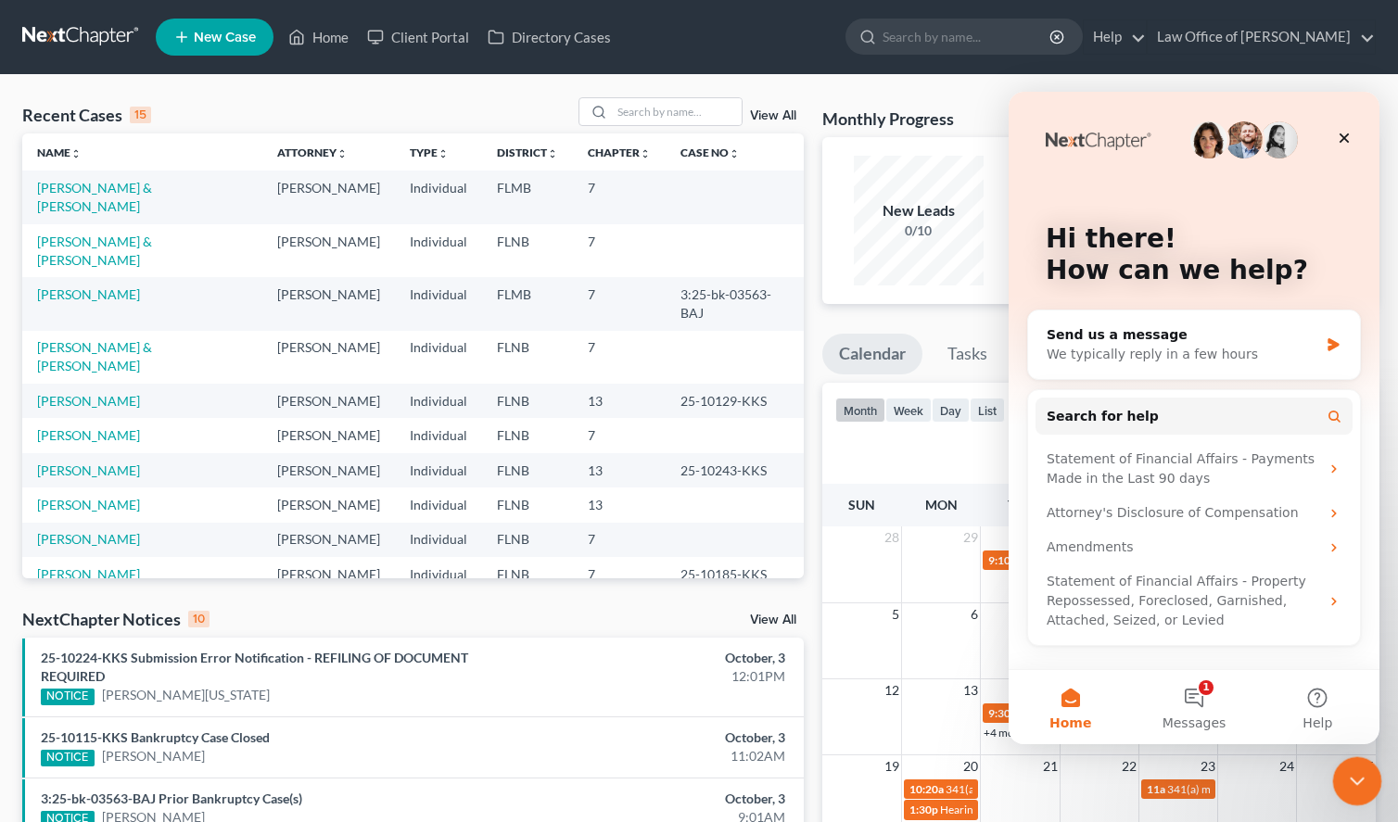
click at [1359, 769] on icon "Close Intercom Messenger" at bounding box center [1354, 778] width 22 height 22
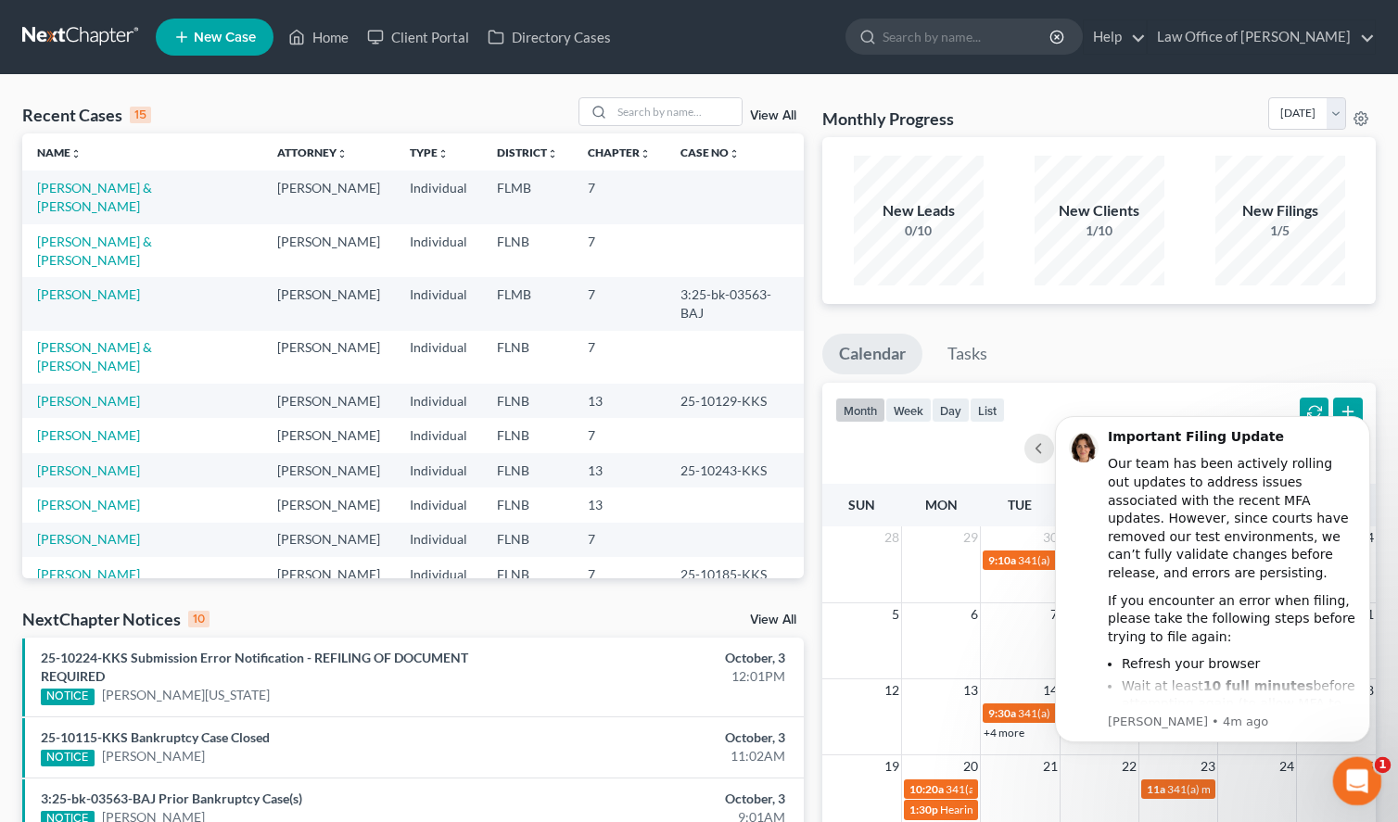
click at [1359, 769] on icon "Open Intercom Messenger" at bounding box center [1354, 779] width 31 height 31
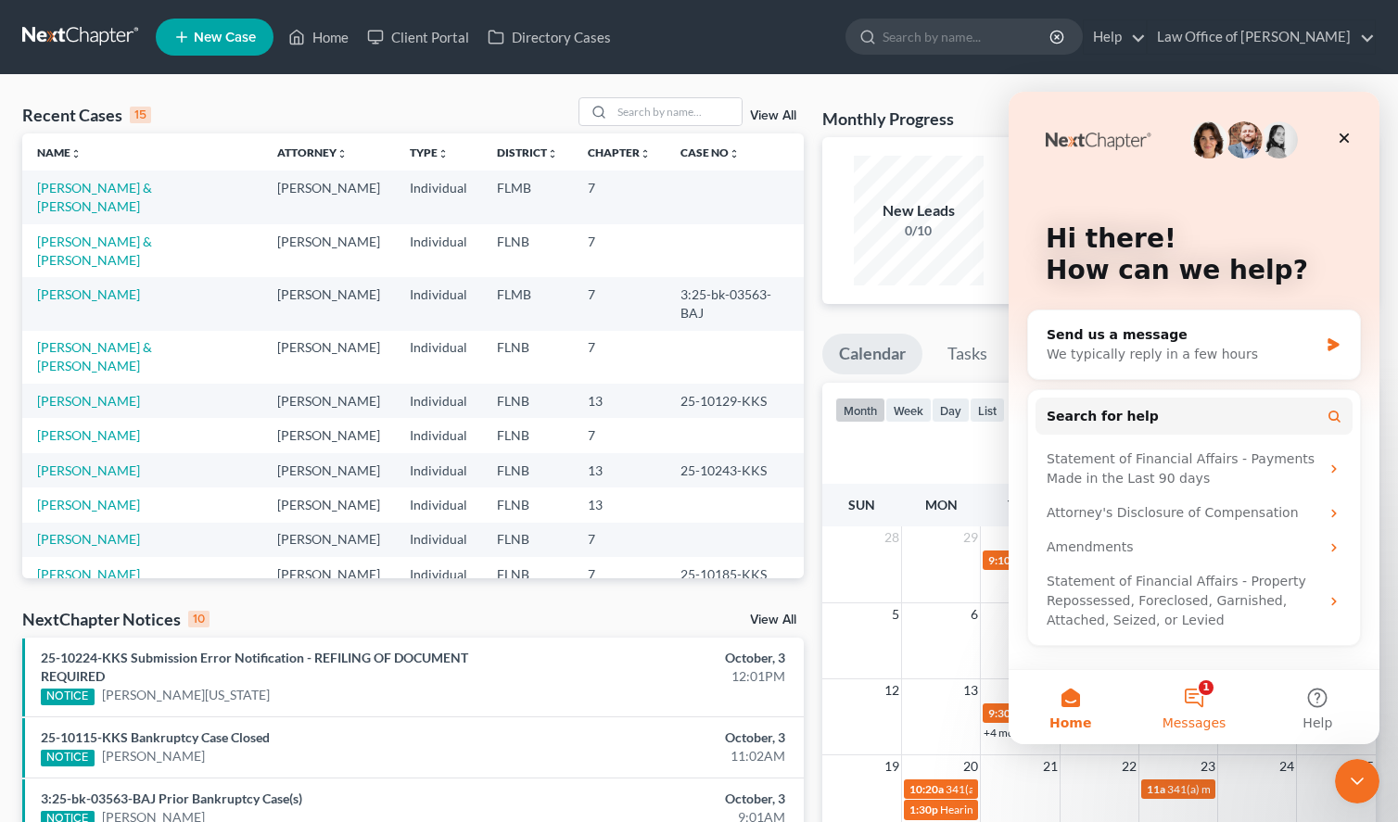
click at [1206, 734] on button "1 Messages" at bounding box center [1193, 707] width 123 height 74
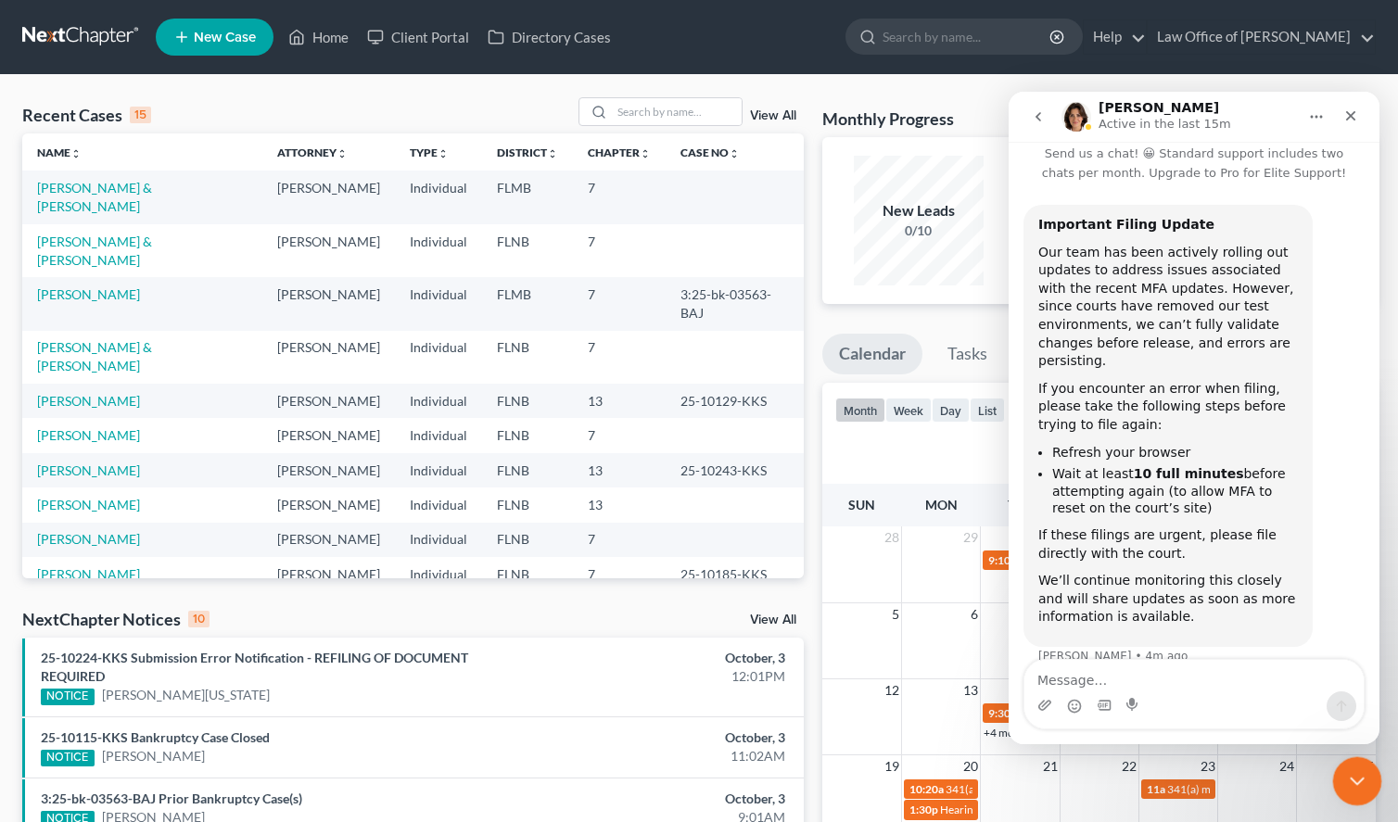
scroll to position [42, 0]
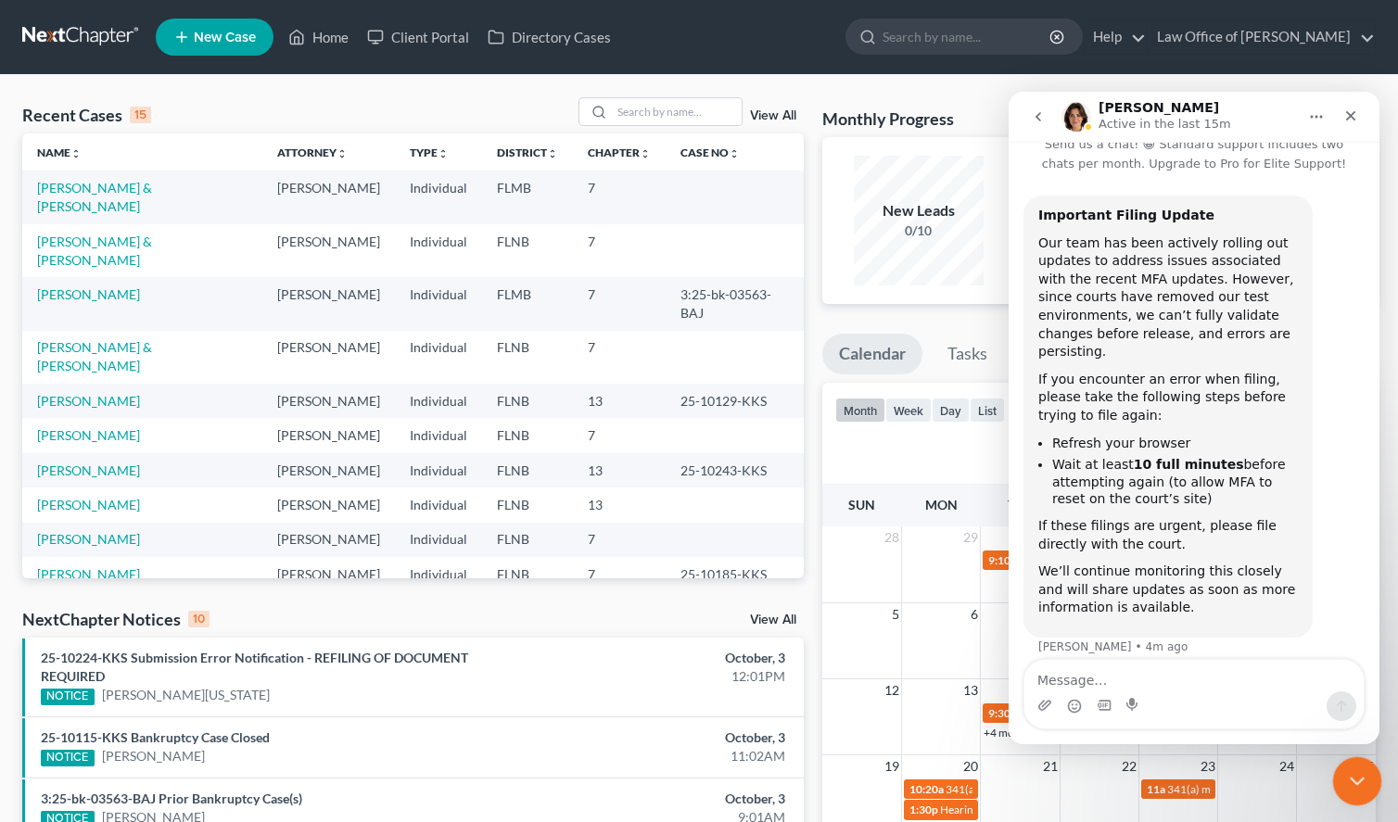
click at [1349, 774] on icon "Close Intercom Messenger" at bounding box center [1354, 778] width 22 height 22
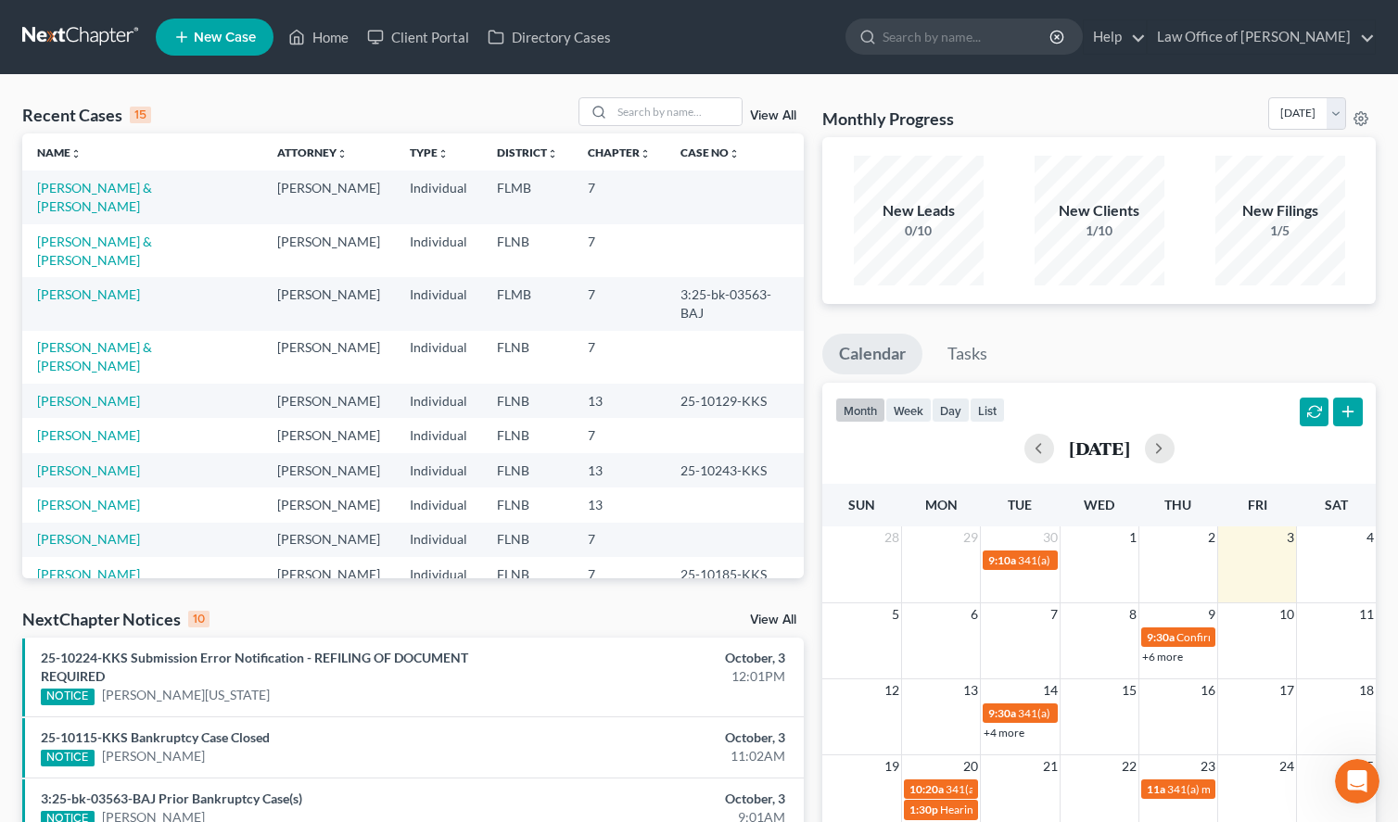
click at [1371, 165] on div "New Leads 0/10 New Clients 1/10 New Filings 1/5" at bounding box center [1098, 220] width 553 height 167
click at [812, 58] on ul "New Case Home Client Portal Directory Cases - No Result - See all results Or Pr…" at bounding box center [766, 37] width 1220 height 48
